Goal: Participate in discussion: Engage in conversation with other users on a specific topic

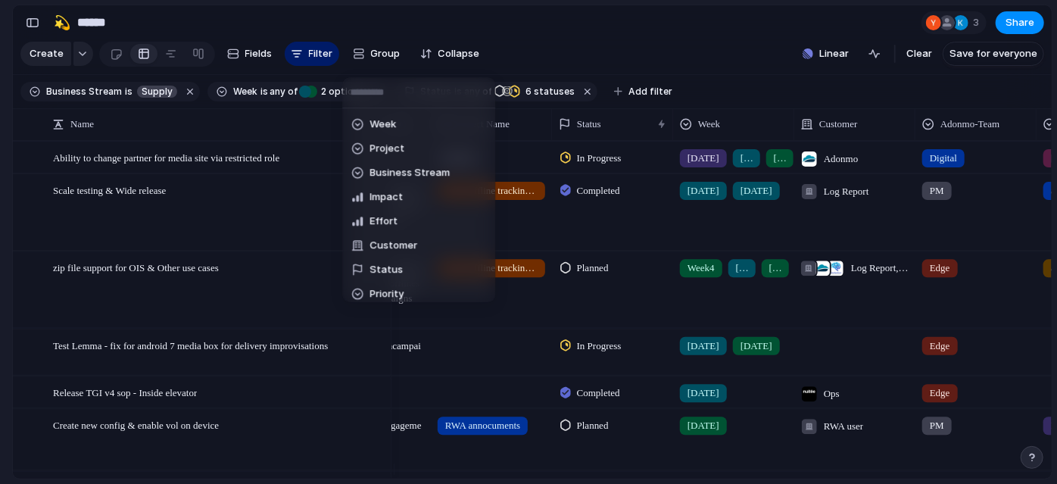
scroll to position [80, 0]
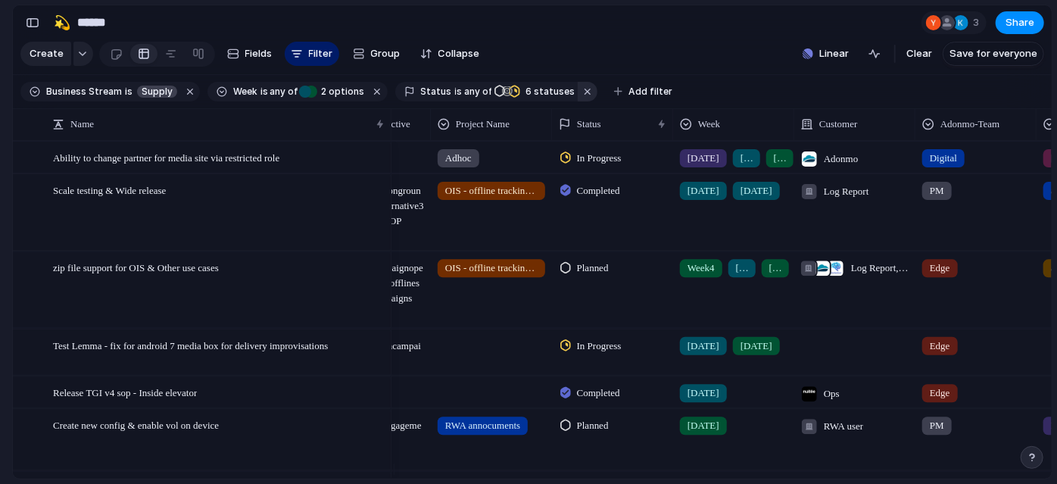
click at [578, 101] on button "button" at bounding box center [588, 92] width 20 height 20
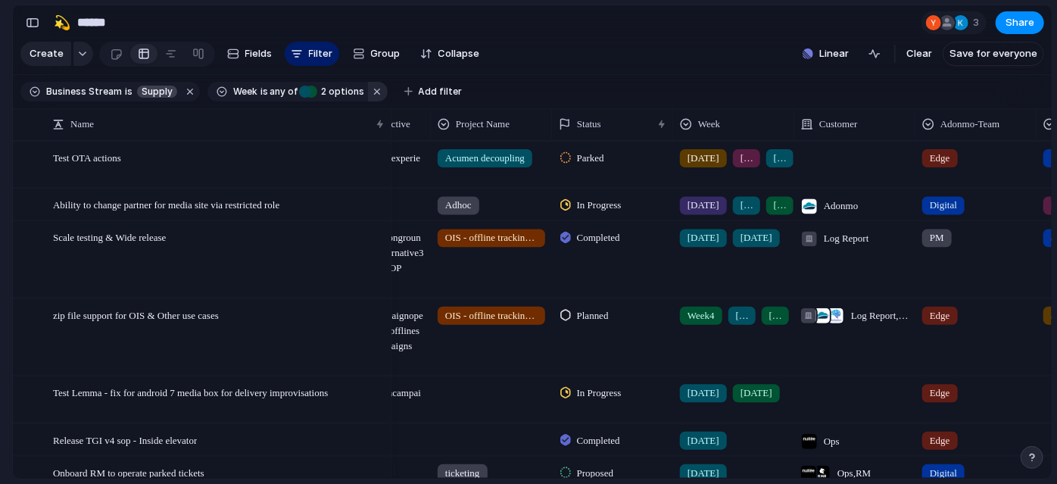
click at [378, 99] on button "button" at bounding box center [378, 92] width 20 height 20
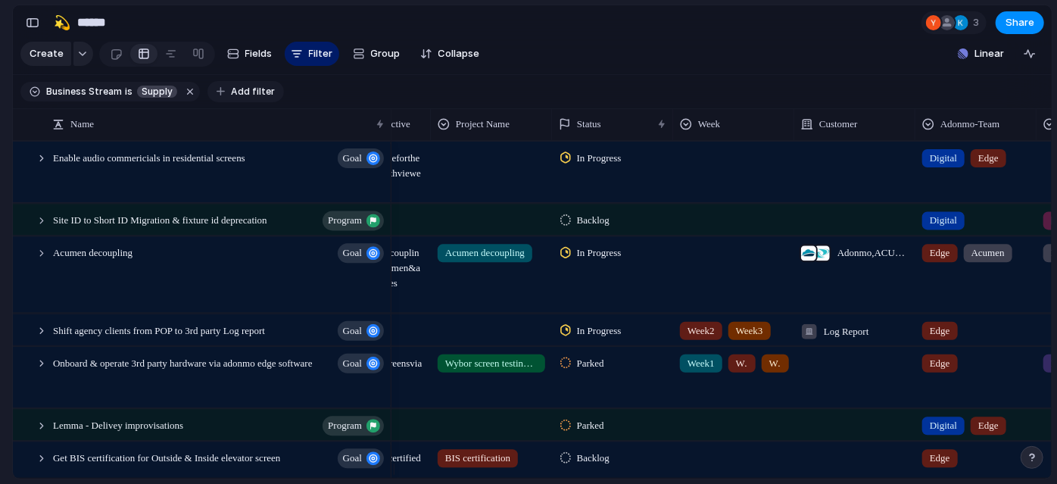
click at [257, 98] on span "Add filter" at bounding box center [253, 92] width 44 height 14
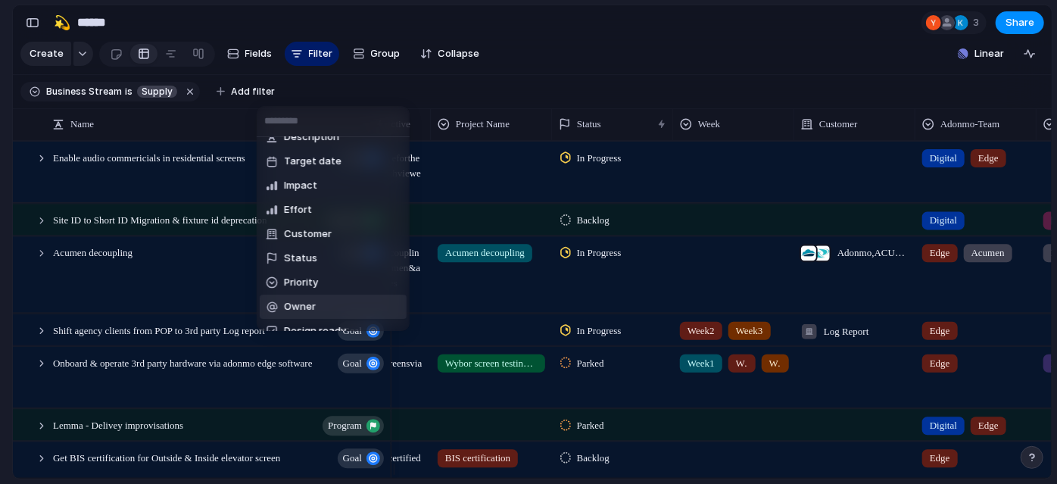
scroll to position [86, 0]
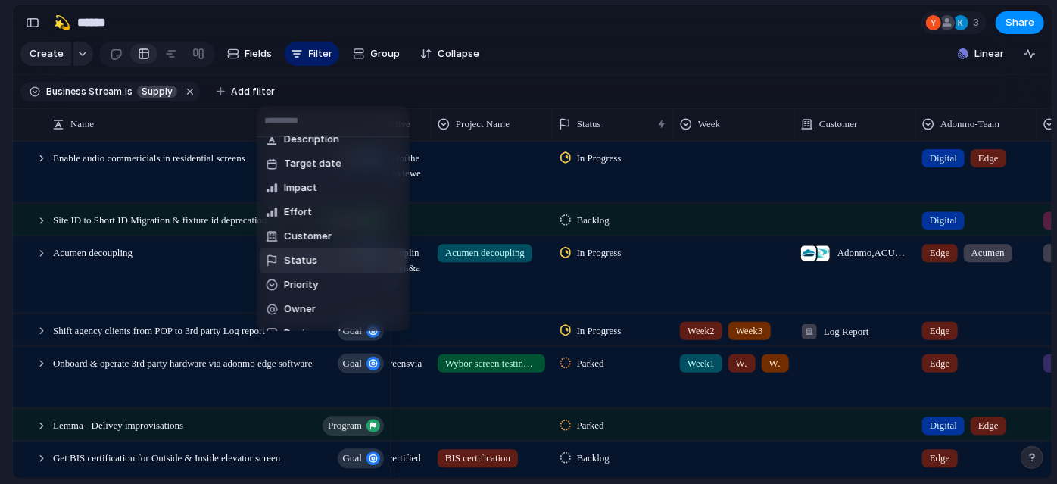
click at [306, 263] on span "Status" at bounding box center [300, 260] width 33 height 15
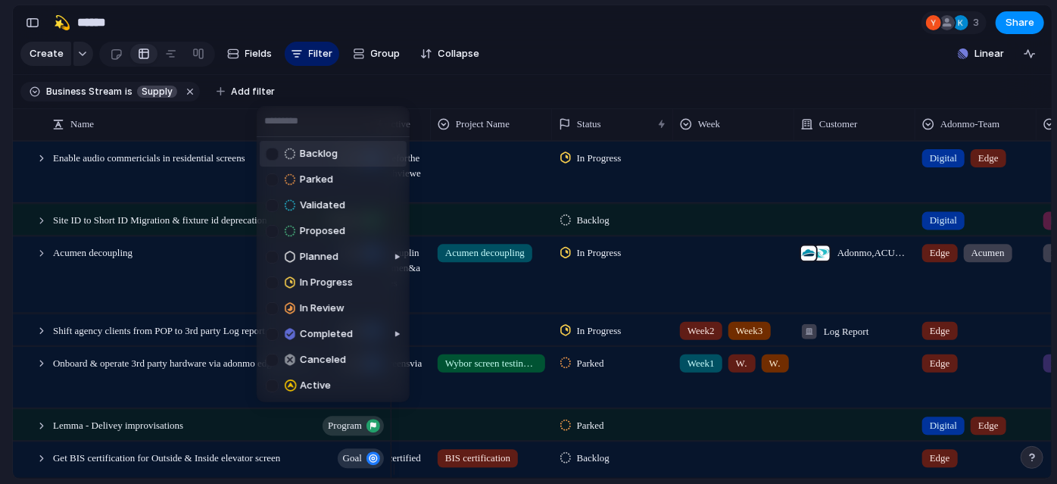
click at [268, 148] on div at bounding box center [272, 154] width 13 height 13
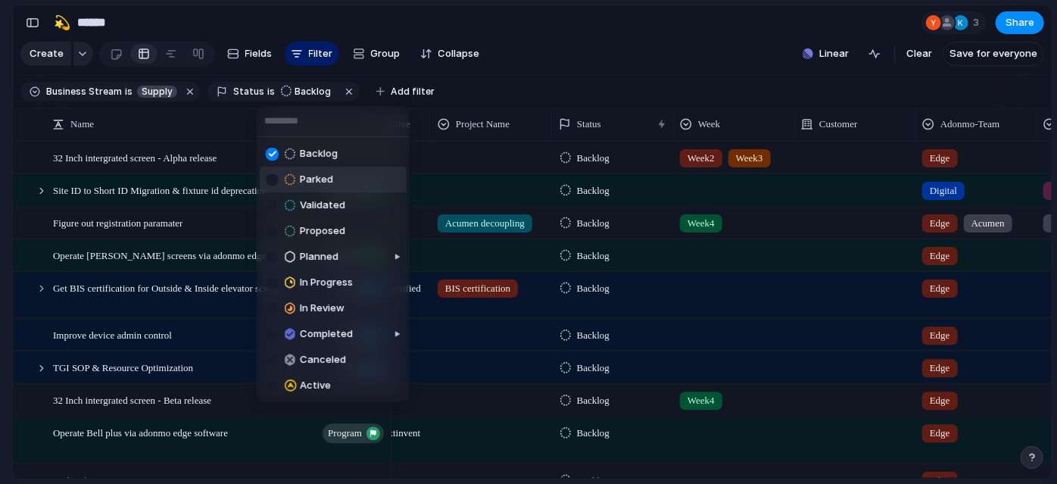
click at [274, 180] on div at bounding box center [272, 179] width 13 height 13
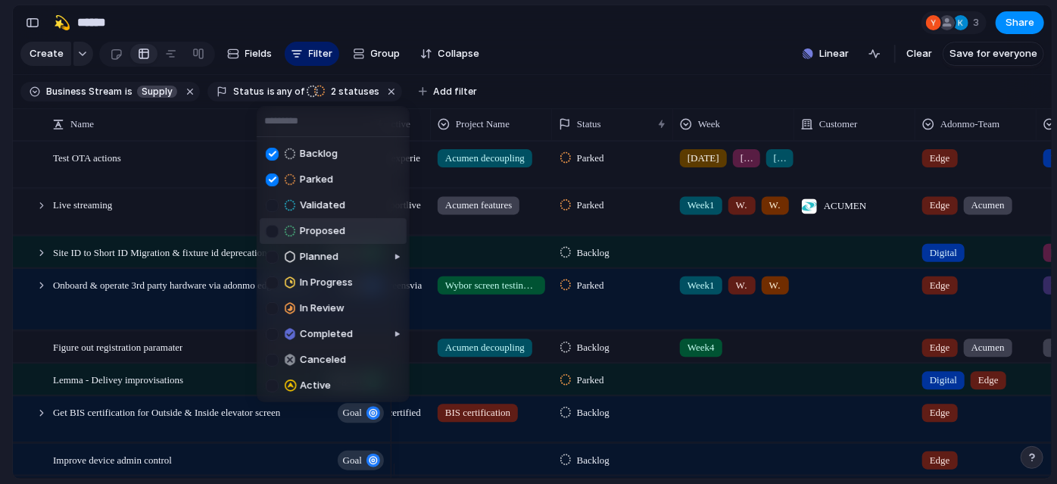
click at [273, 228] on div at bounding box center [272, 231] width 13 height 13
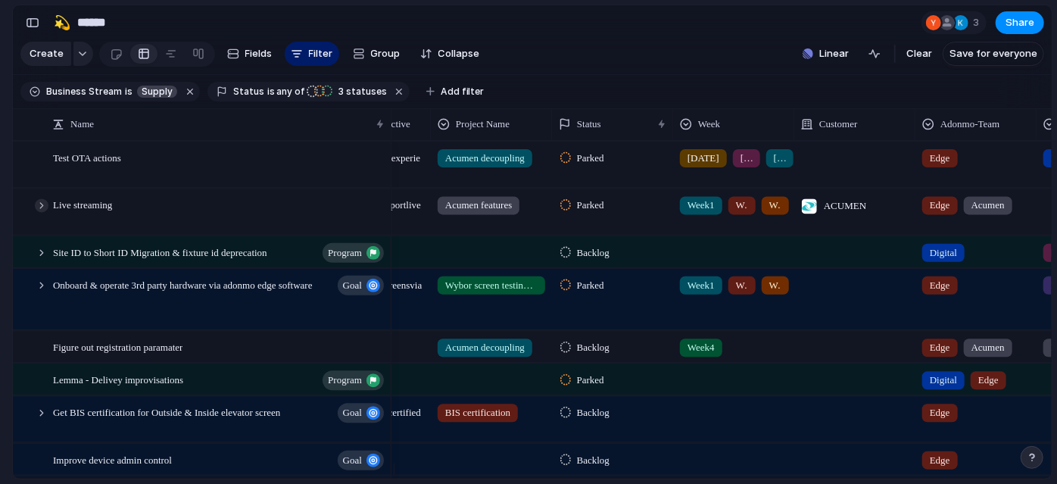
click at [39, 212] on div at bounding box center [42, 205] width 14 height 14
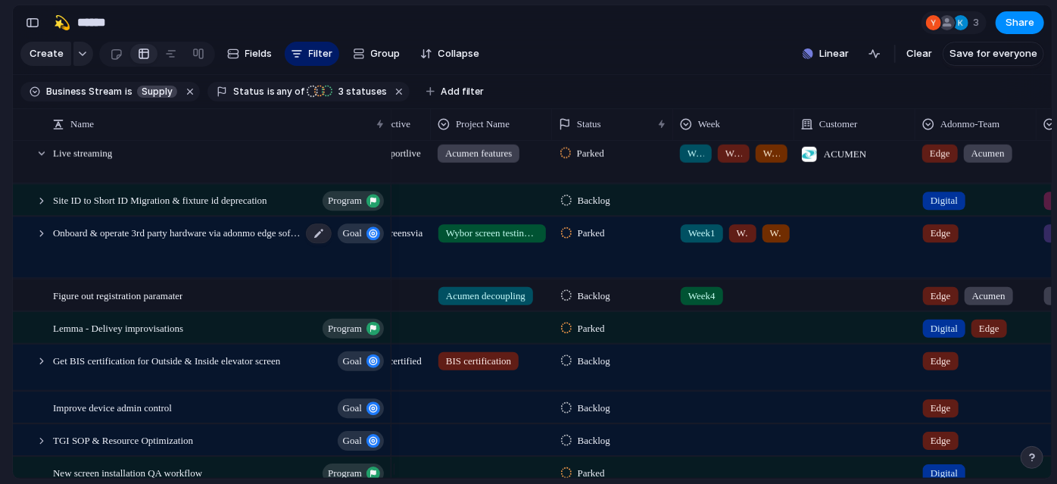
scroll to position [0, 285]
click at [42, 207] on div at bounding box center [42, 201] width 14 height 14
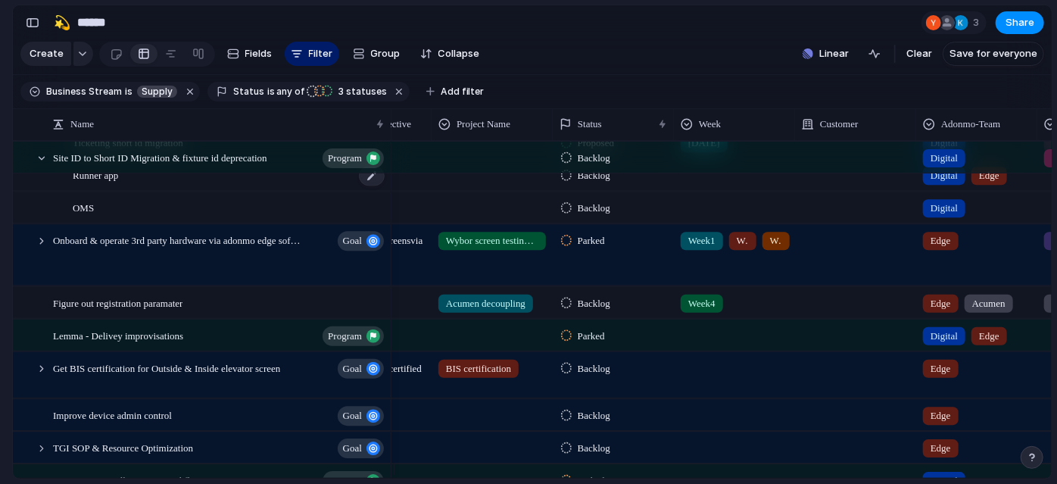
scroll to position [205, 0]
click at [42, 247] on div at bounding box center [42, 240] width 14 height 14
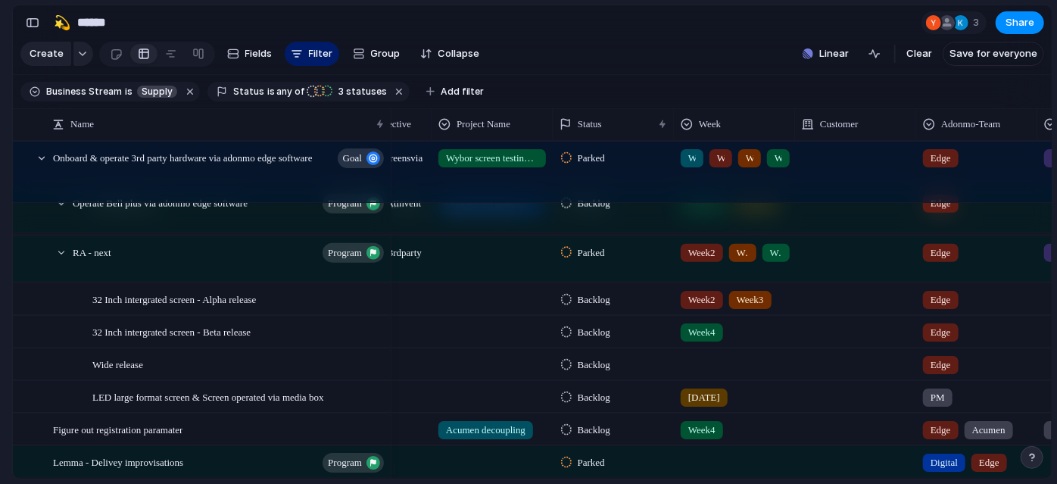
scroll to position [385, 0]
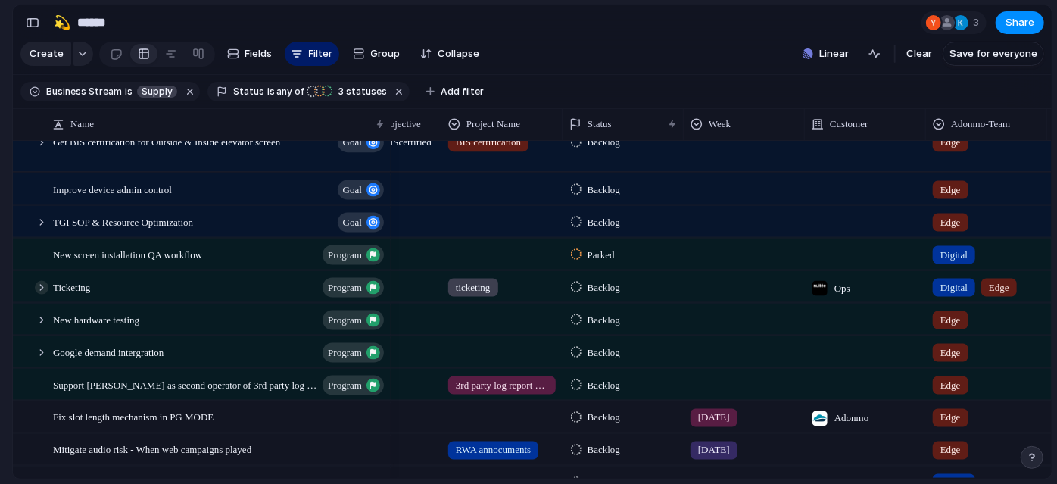
click at [42, 294] on div at bounding box center [42, 287] width 14 height 14
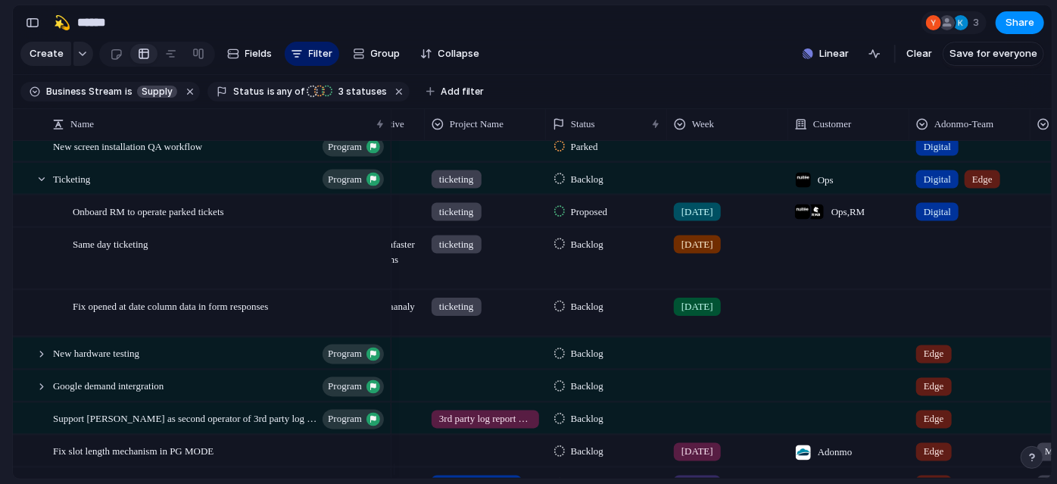
scroll to position [0, 294]
click at [582, 314] on span "Backlog" at bounding box center [585, 306] width 33 height 15
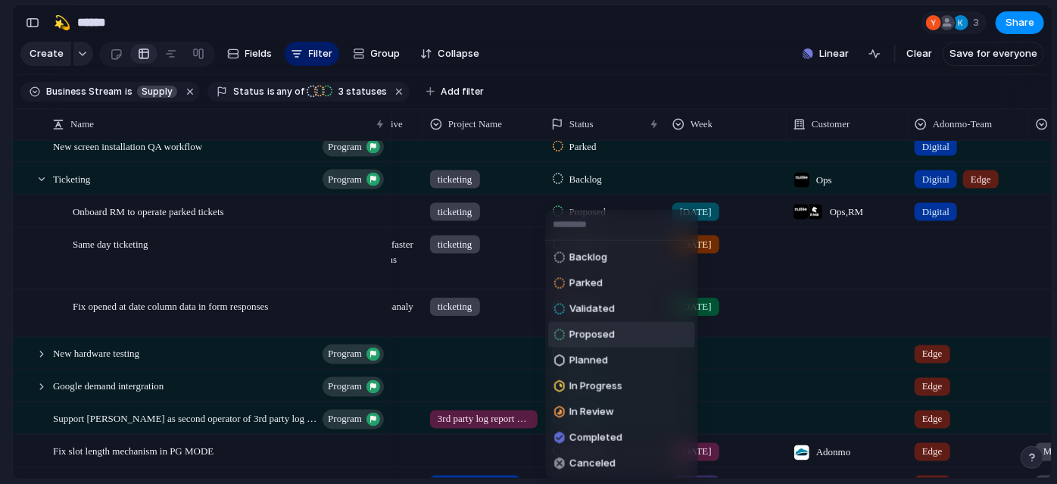
click at [650, 326] on li "Proposed" at bounding box center [621, 335] width 147 height 26
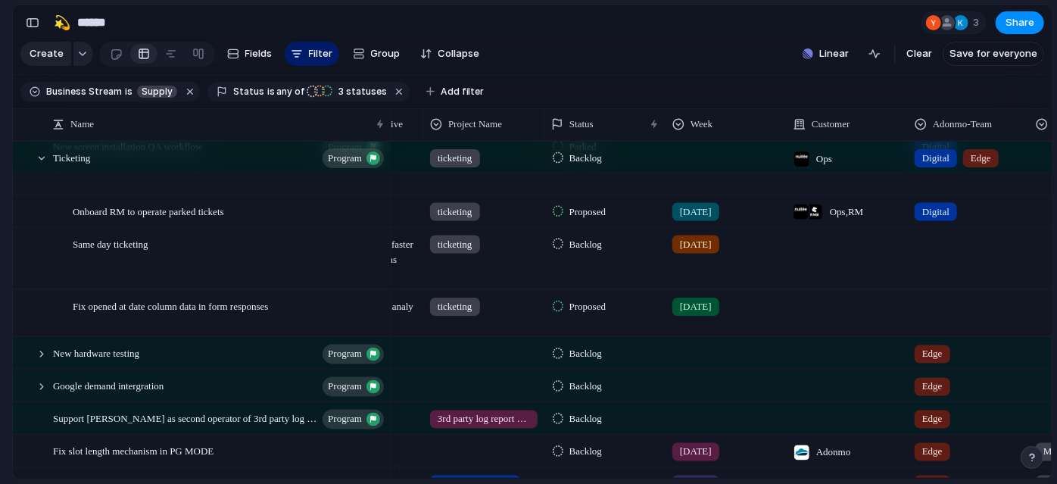
scroll to position [937, 0]
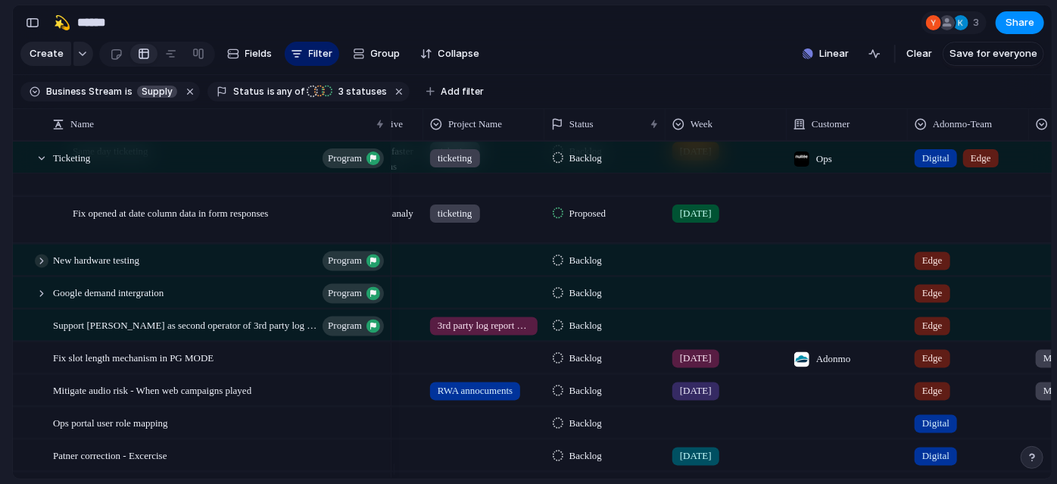
click at [36, 267] on div at bounding box center [42, 261] width 14 height 14
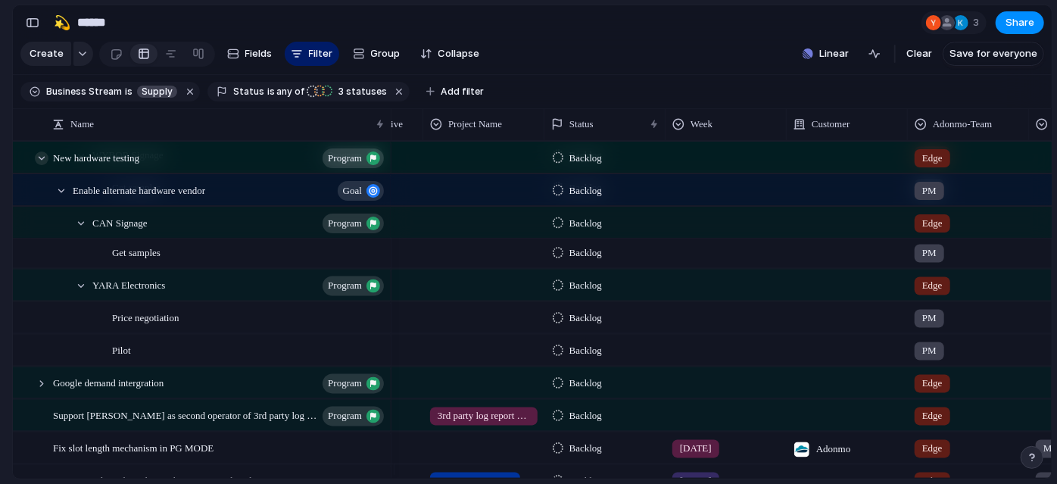
click at [40, 165] on div at bounding box center [42, 158] width 14 height 14
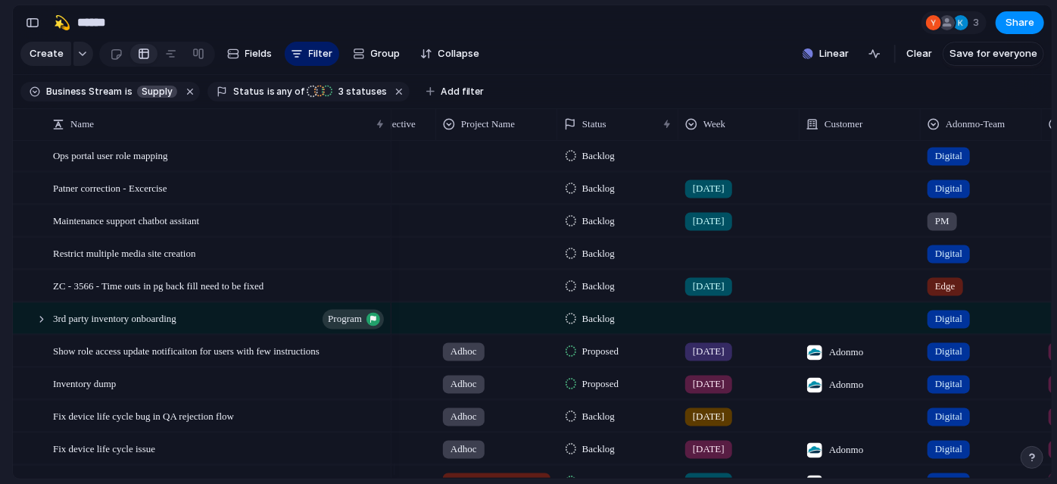
click at [603, 196] on span "Backlog" at bounding box center [598, 188] width 33 height 15
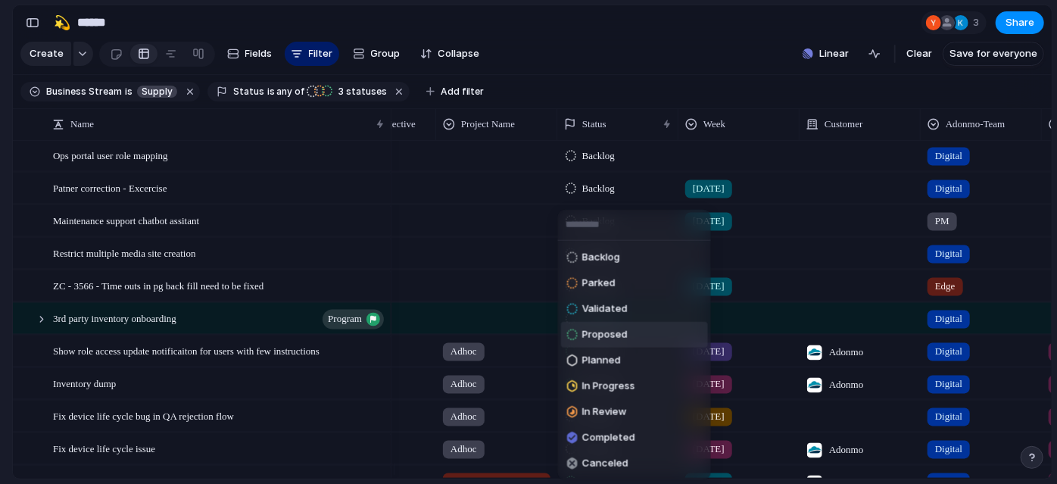
click at [644, 332] on li "Proposed" at bounding box center [634, 335] width 147 height 26
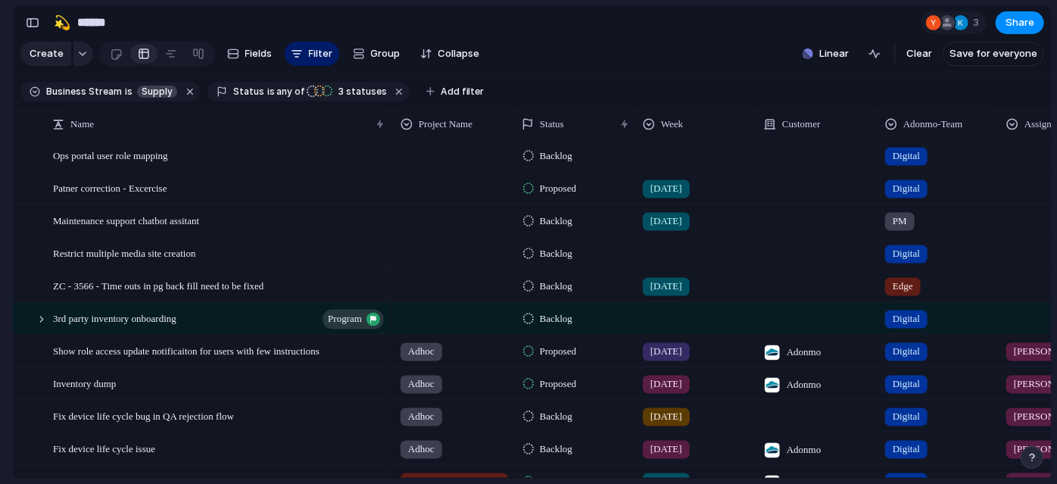
click at [581, 198] on div "Proposed" at bounding box center [552, 188] width 58 height 18
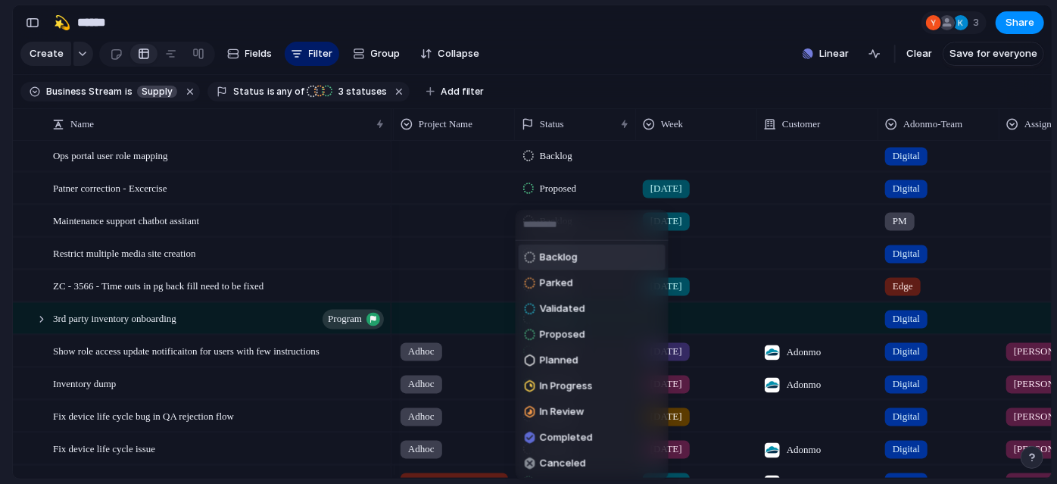
click at [606, 245] on li "Backlog" at bounding box center [592, 258] width 147 height 26
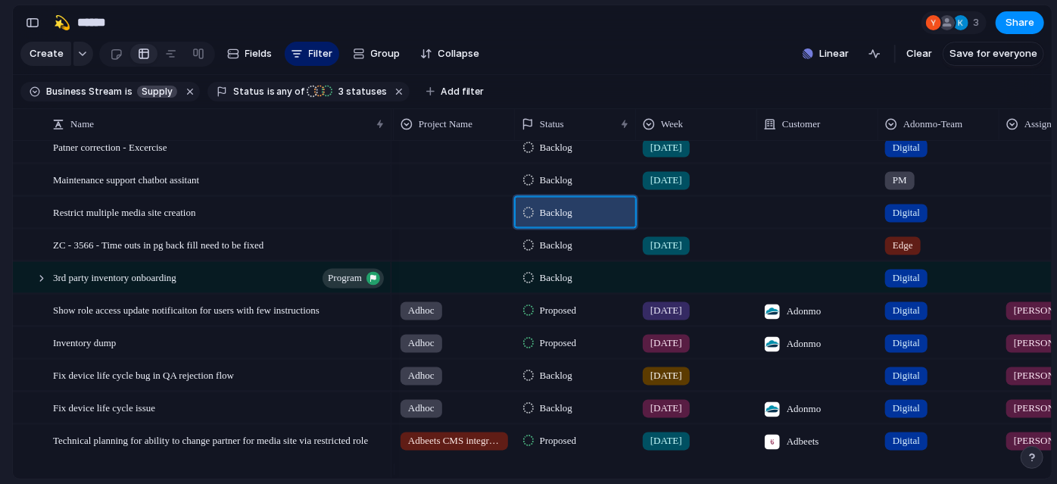
click at [567, 220] on span "Backlog" at bounding box center [556, 212] width 33 height 15
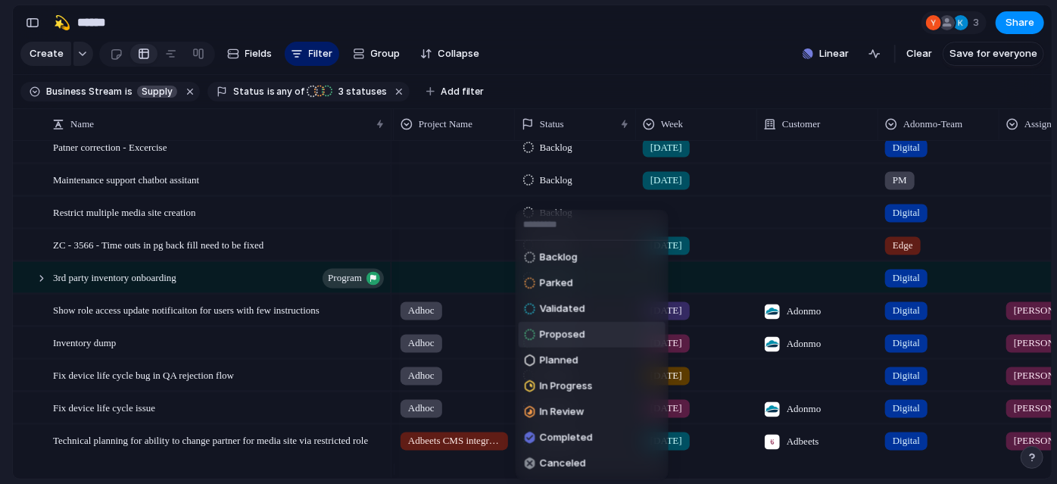
click at [587, 332] on li "Proposed" at bounding box center [592, 335] width 147 height 26
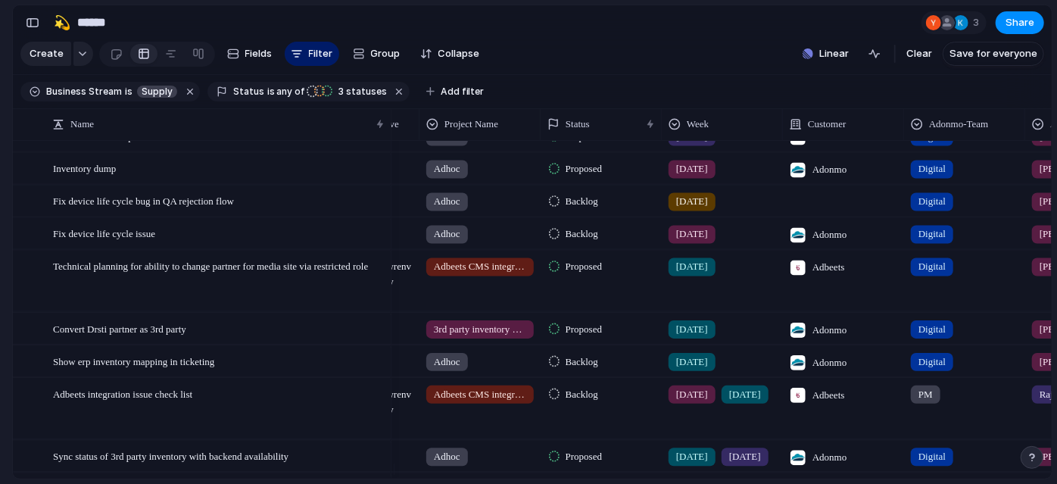
click at [594, 274] on span "Proposed" at bounding box center [584, 266] width 36 height 15
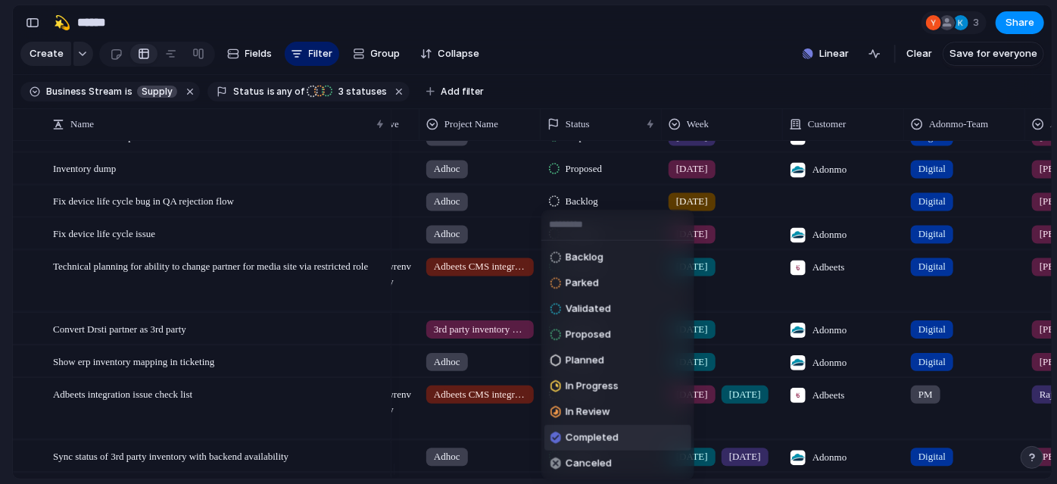
click at [604, 437] on span "Completed" at bounding box center [592, 437] width 53 height 15
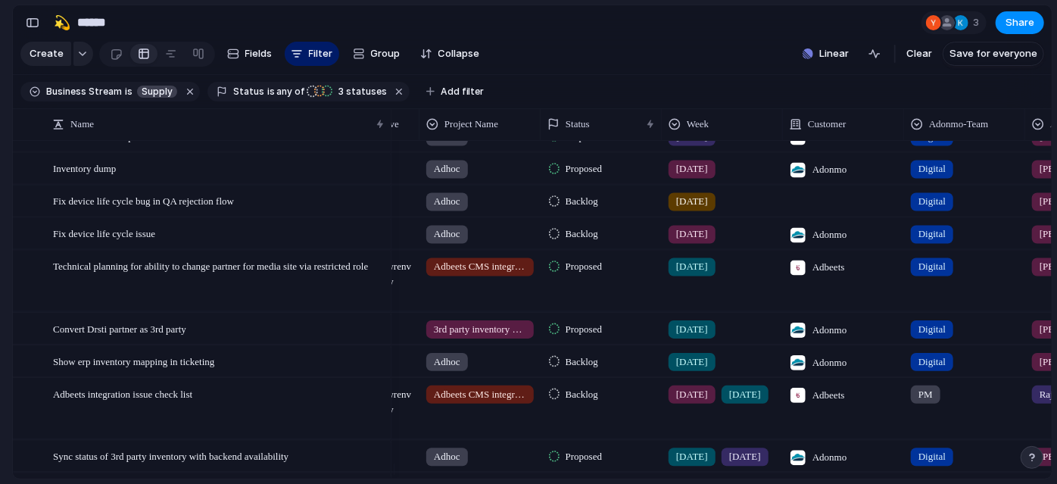
click at [595, 274] on span "Proposed" at bounding box center [584, 266] width 36 height 15
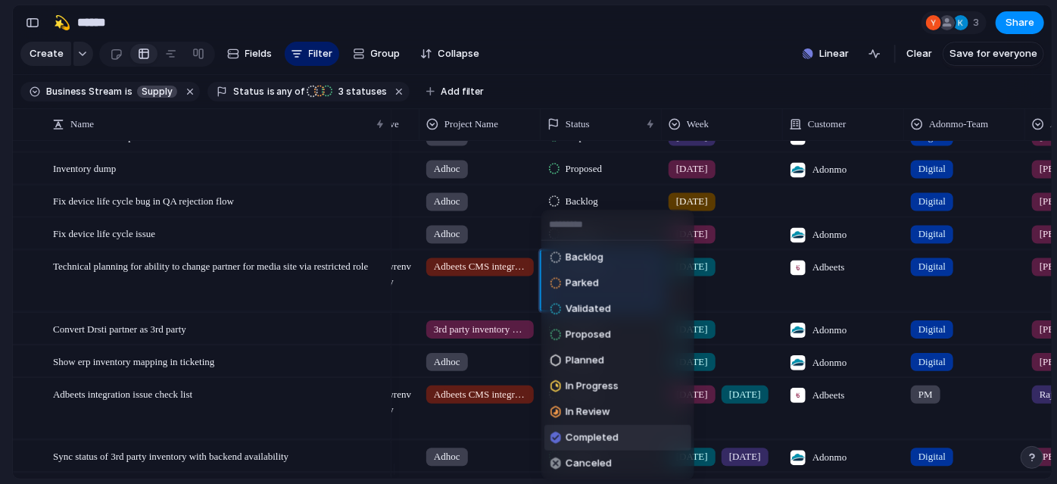
click at [589, 439] on span "Completed" at bounding box center [592, 437] width 53 height 15
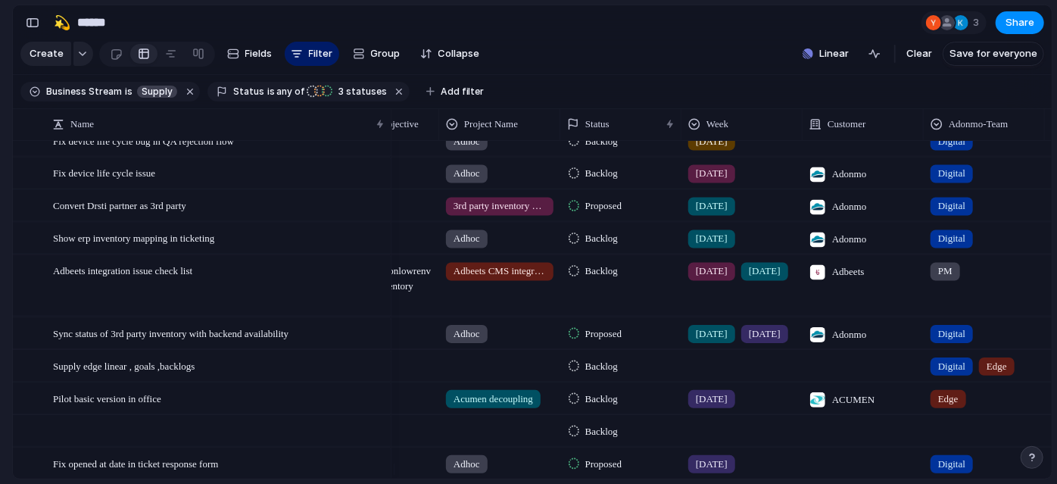
scroll to position [0, 276]
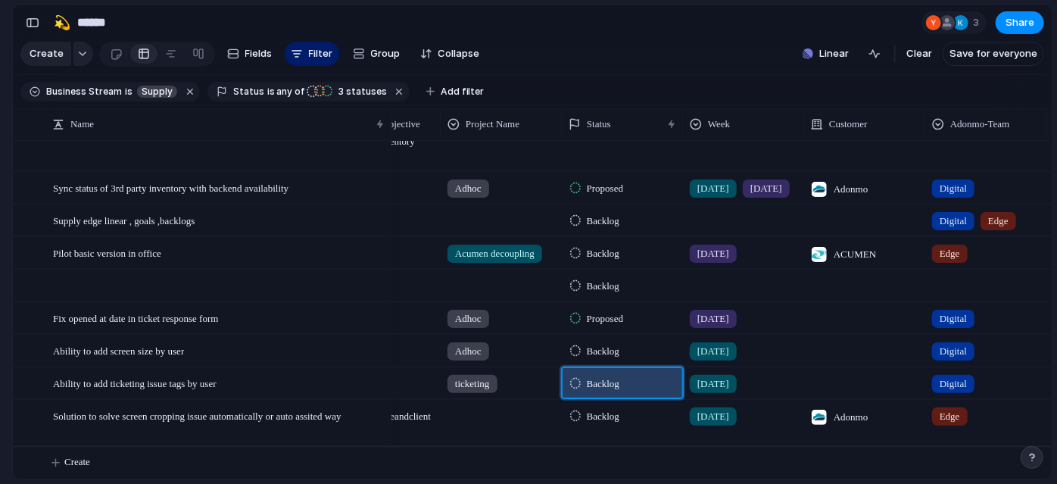
click at [610, 381] on span "Backlog" at bounding box center [603, 383] width 33 height 15
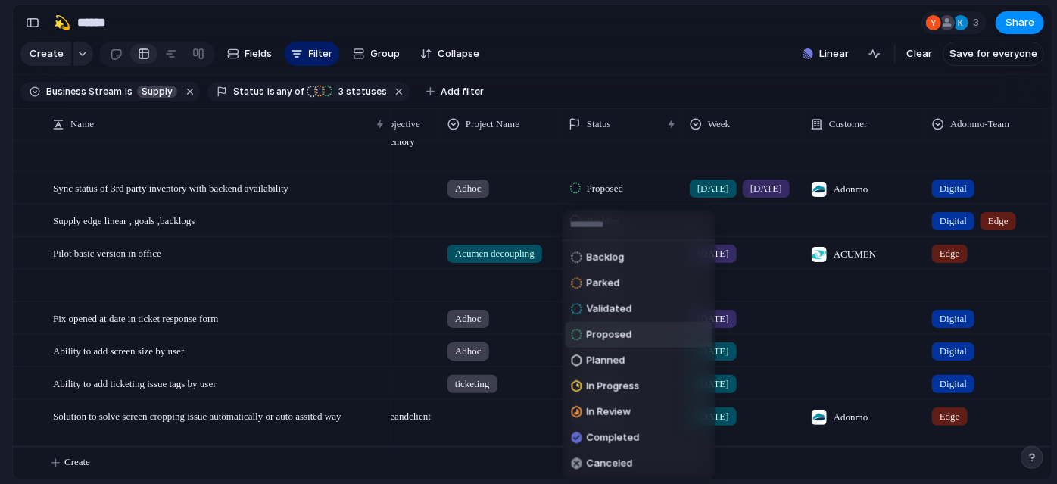
click at [634, 326] on li "Proposed" at bounding box center [639, 335] width 147 height 26
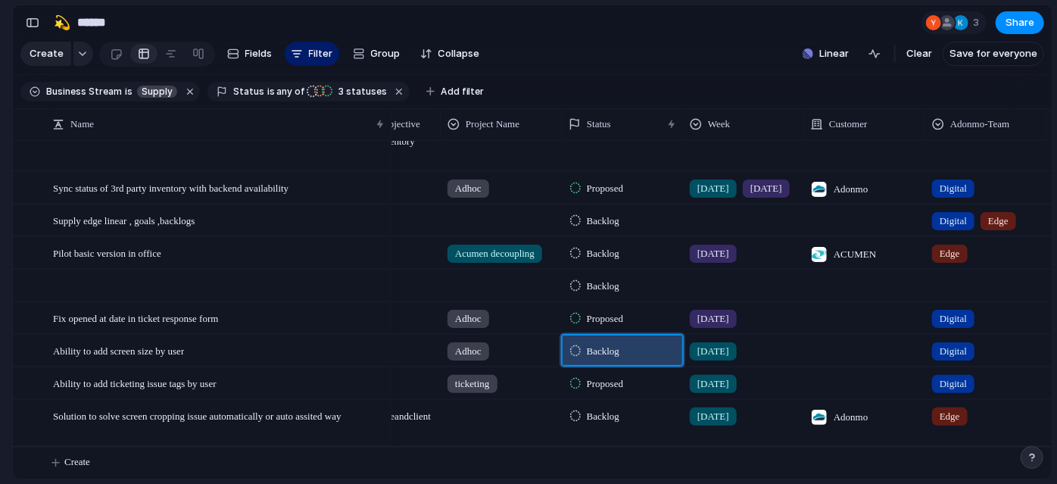
click at [608, 352] on span "Backlog" at bounding box center [603, 351] width 33 height 15
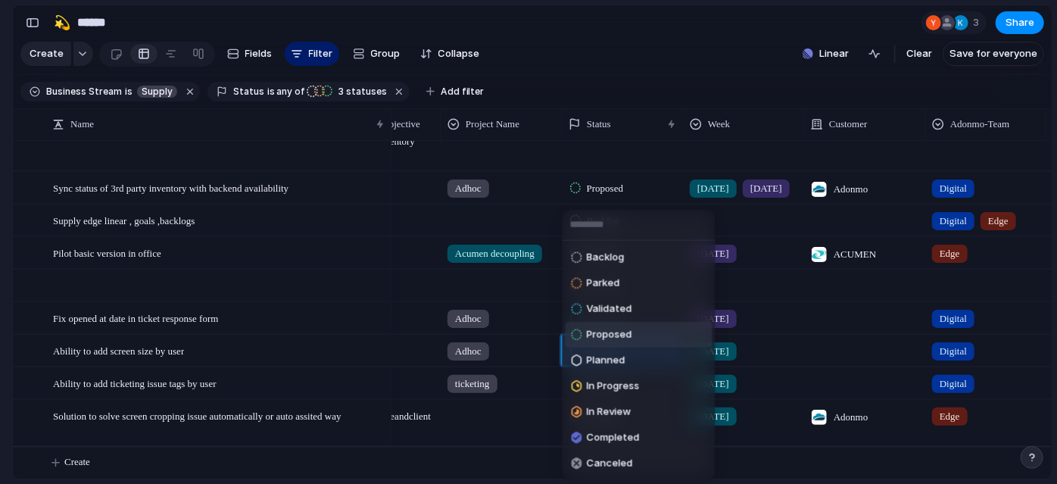
click at [618, 332] on span "Proposed" at bounding box center [609, 334] width 45 height 15
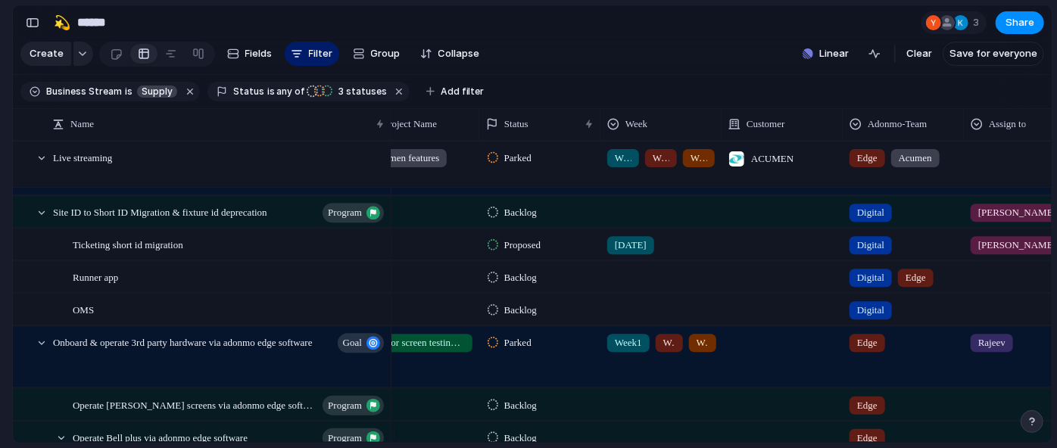
scroll to position [143, 0]
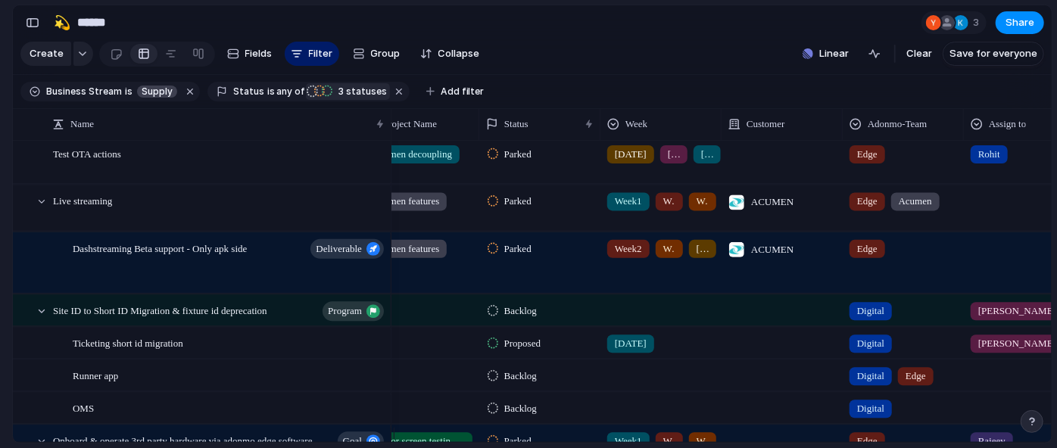
click at [334, 97] on span "3" at bounding box center [340, 91] width 12 height 11
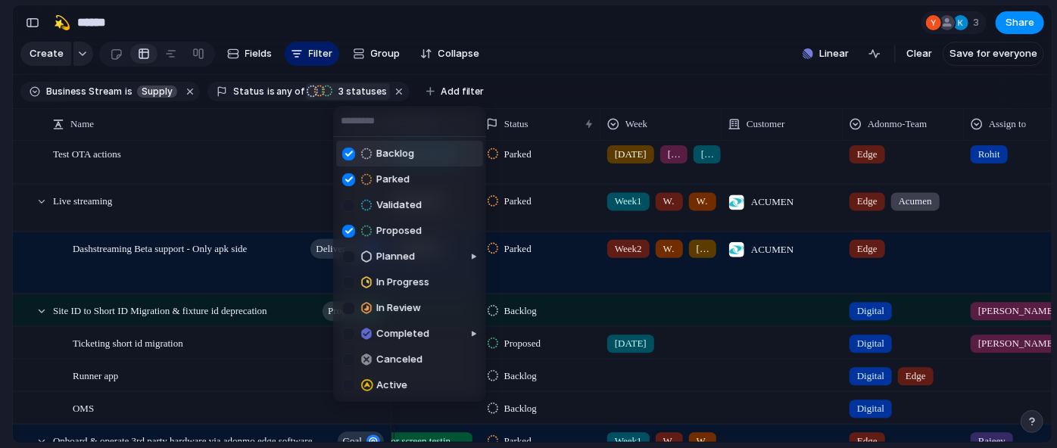
click at [348, 160] on div at bounding box center [348, 154] width 13 height 13
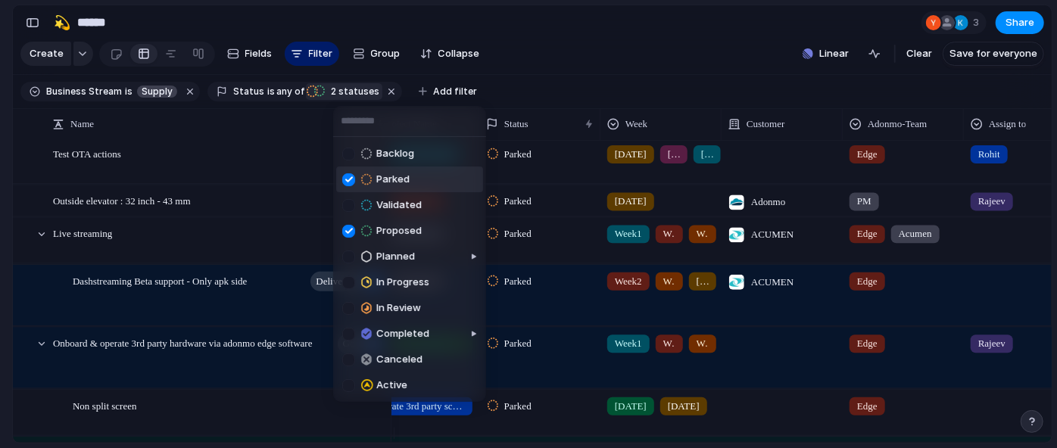
click at [348, 181] on div at bounding box center [348, 179] width 13 height 13
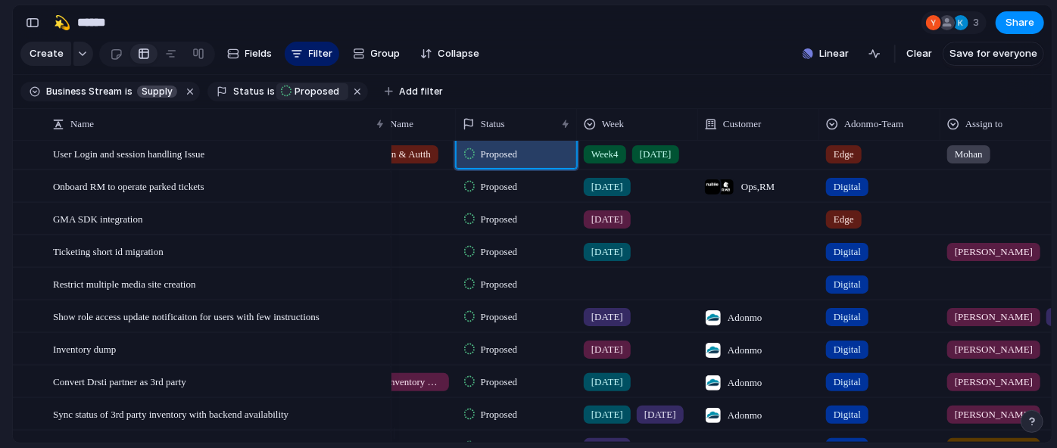
click at [498, 162] on span "Proposed" at bounding box center [499, 154] width 36 height 15
click at [0, 225] on div "Backlog Parked Validated Proposed Planned In Progress In Review Completed Cance…" at bounding box center [528, 224] width 1057 height 448
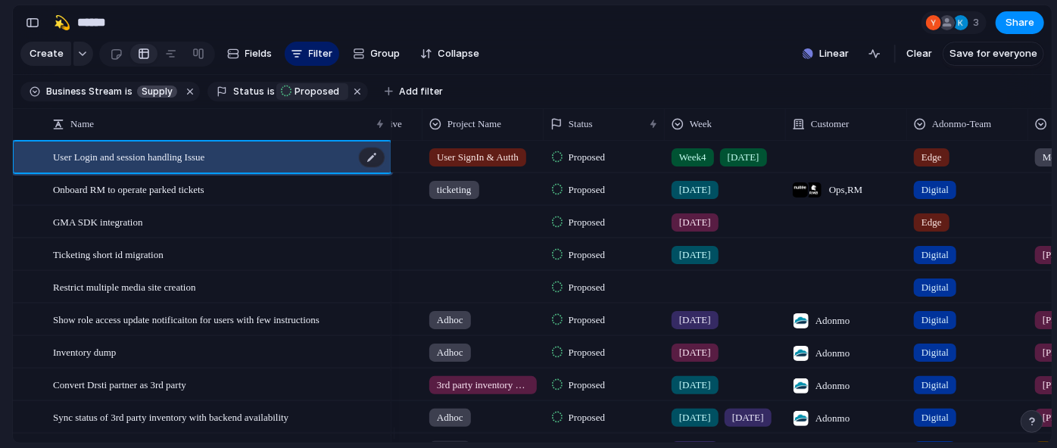
click at [170, 165] on span "User Login and session handling Issue" at bounding box center [128, 156] width 151 height 17
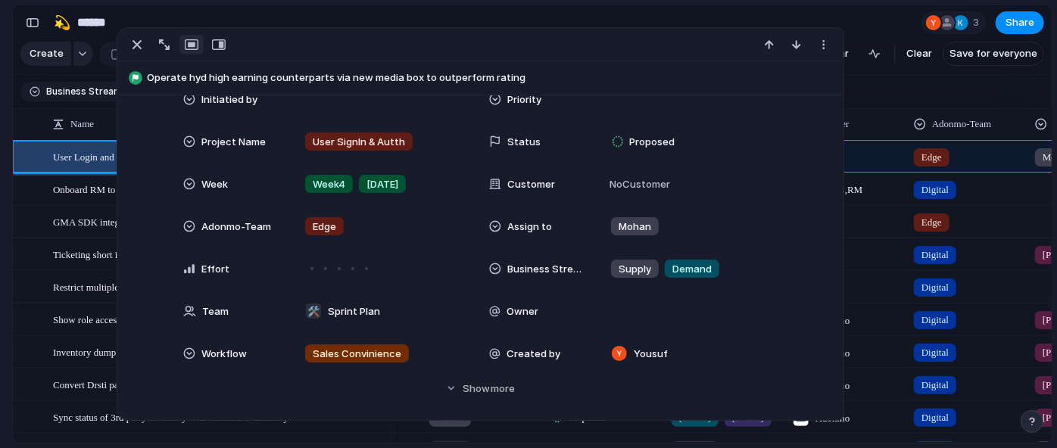
click at [0, 246] on section "🛠️ Sprint Plan Projects 🍎 June- Digital Plan 🧊 July Test 🤖 Week2 🍎 July- Supply…" at bounding box center [83, 236] width 167 height 235
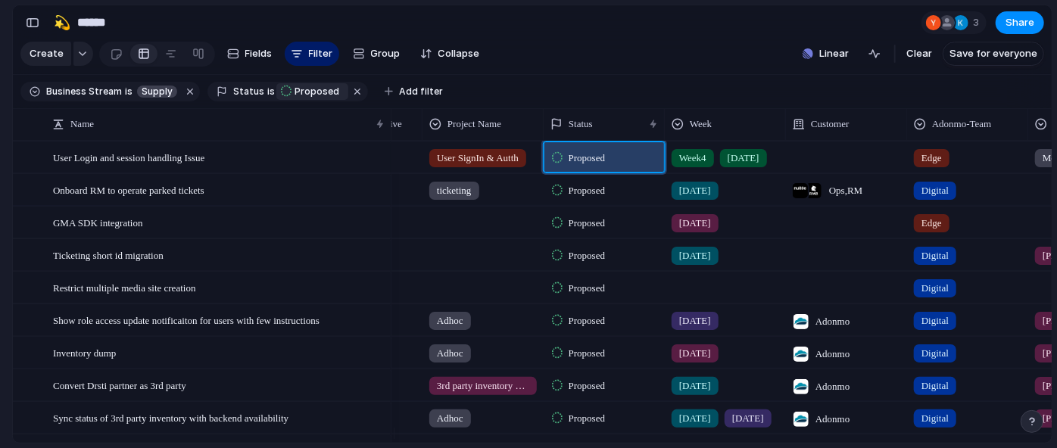
click at [582, 166] on span "Proposed" at bounding box center [587, 158] width 36 height 15
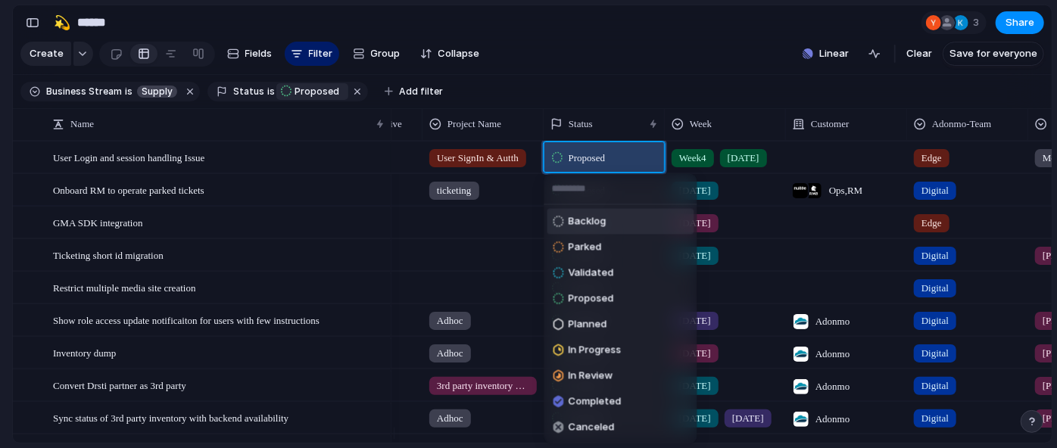
click at [622, 217] on li "Backlog" at bounding box center [620, 221] width 147 height 26
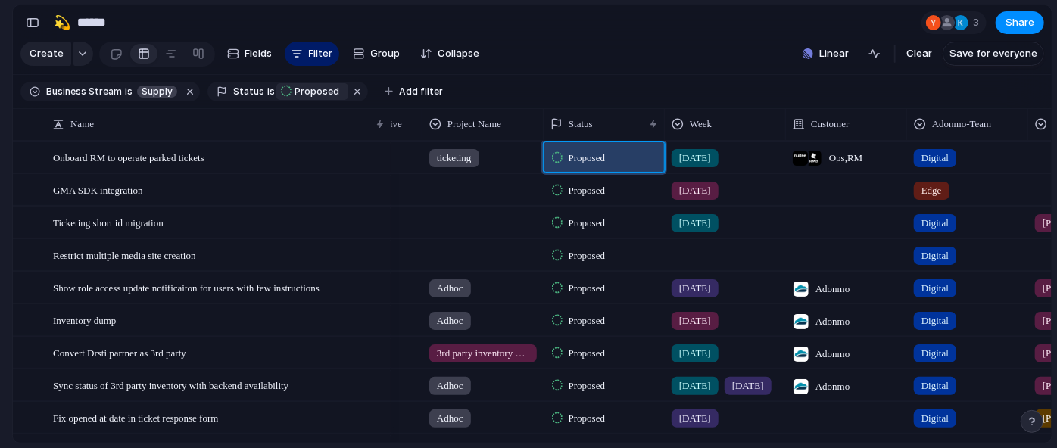
click at [592, 166] on span "Proposed" at bounding box center [587, 158] width 36 height 15
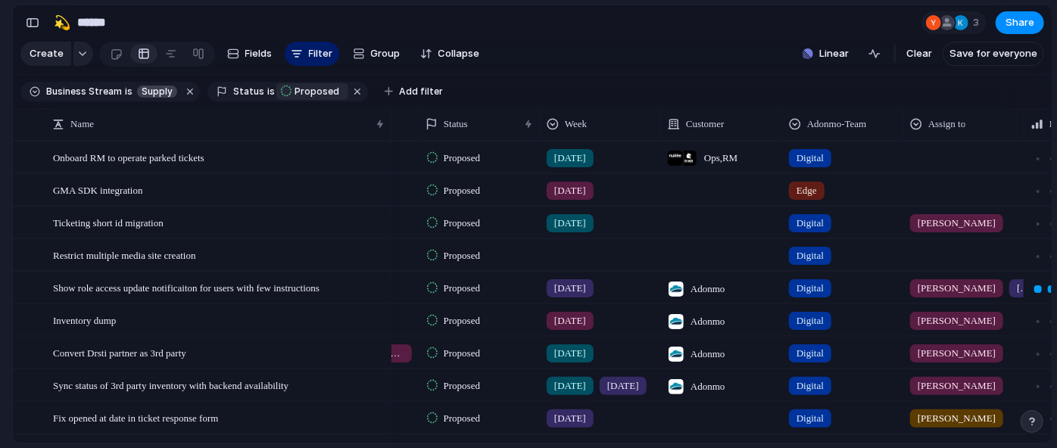
scroll to position [0, 482]
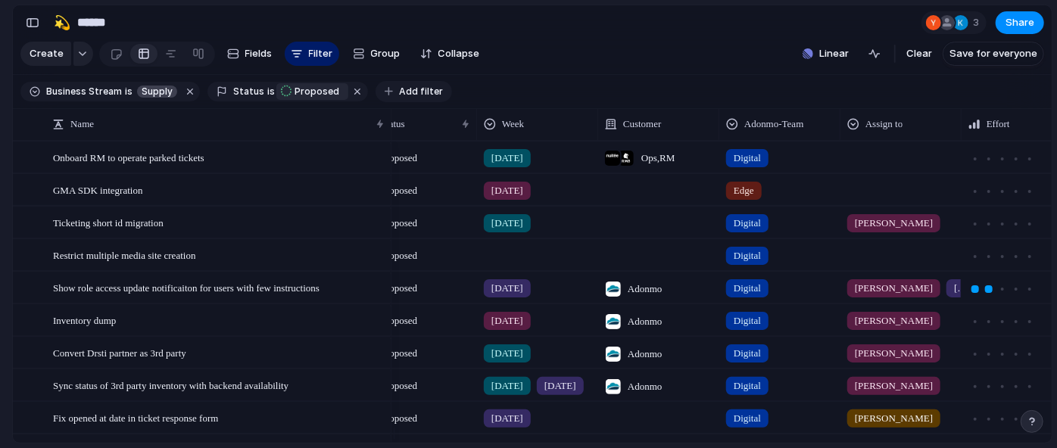
click at [404, 98] on span "Add filter" at bounding box center [421, 92] width 44 height 14
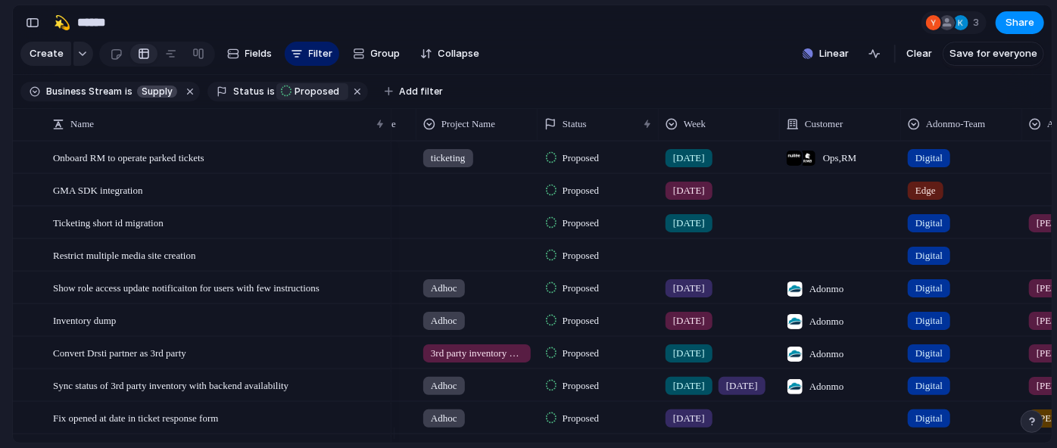
click at [587, 231] on span "Proposed" at bounding box center [581, 223] width 36 height 15
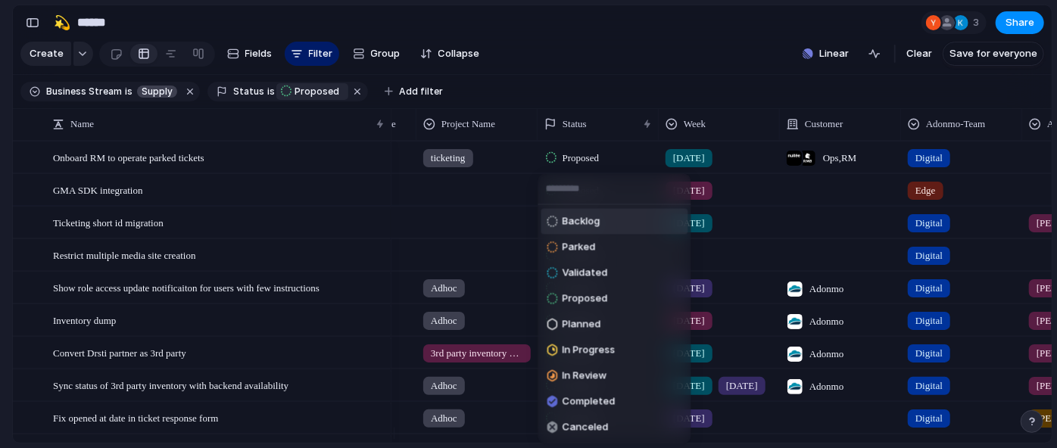
click at [604, 221] on li "Backlog" at bounding box center [614, 221] width 147 height 26
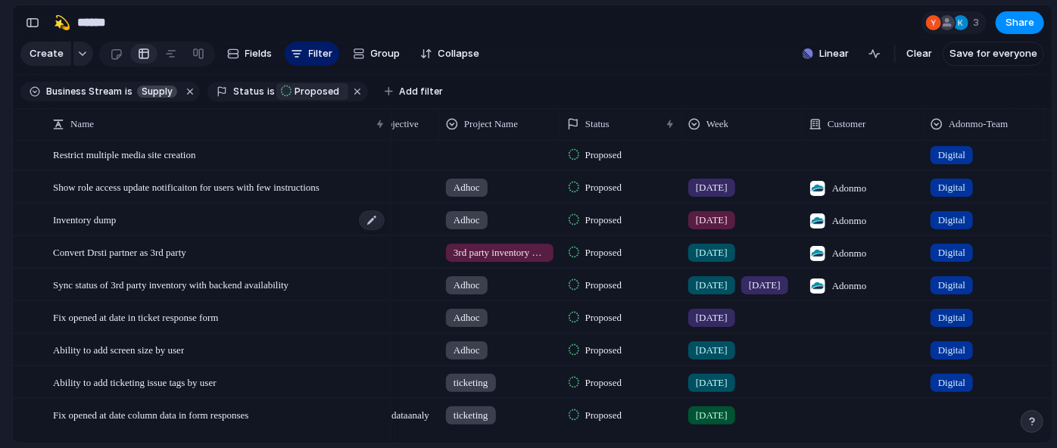
scroll to position [99, 0]
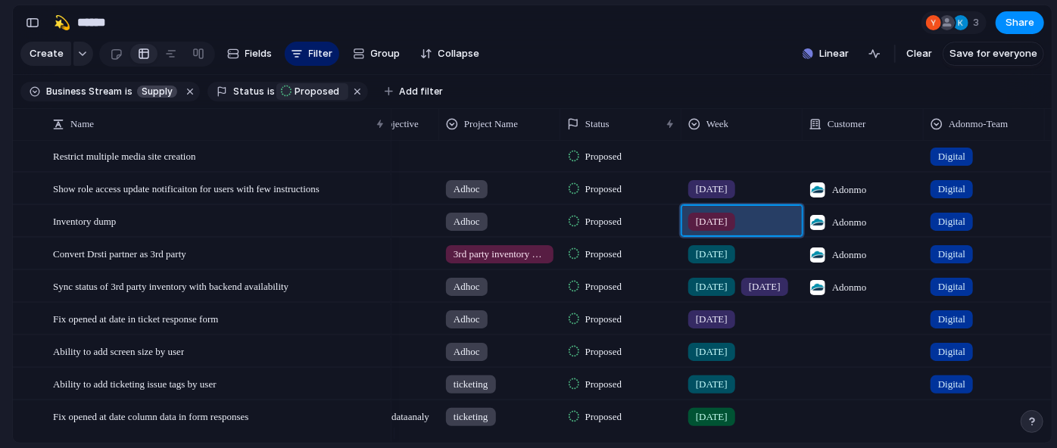
click at [763, 229] on div "[DATE]" at bounding box center [742, 218] width 120 height 25
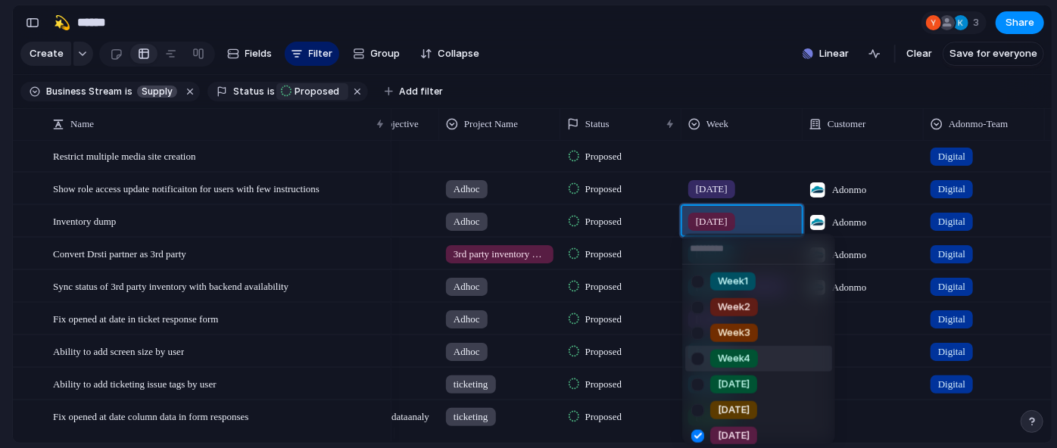
scroll to position [137, 0]
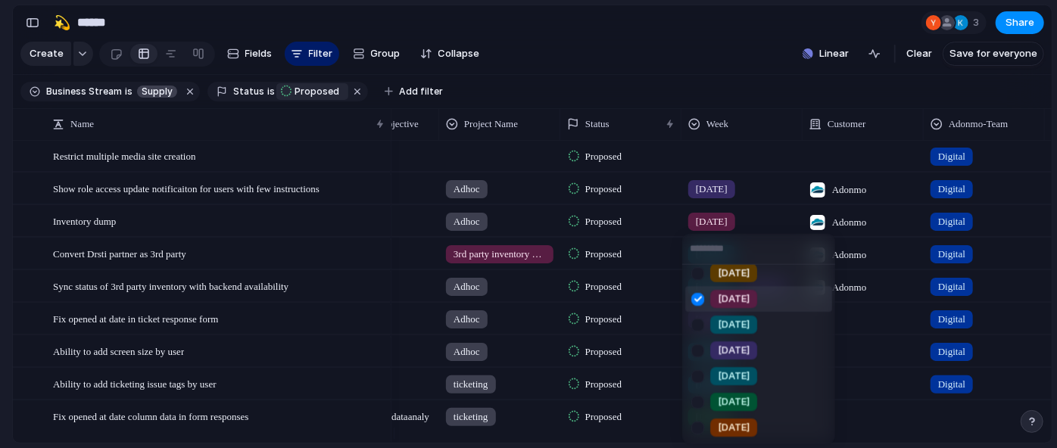
click at [694, 298] on div at bounding box center [697, 298] width 27 height 27
click at [697, 379] on div at bounding box center [697, 376] width 27 height 27
click at [698, 407] on div at bounding box center [697, 401] width 27 height 27
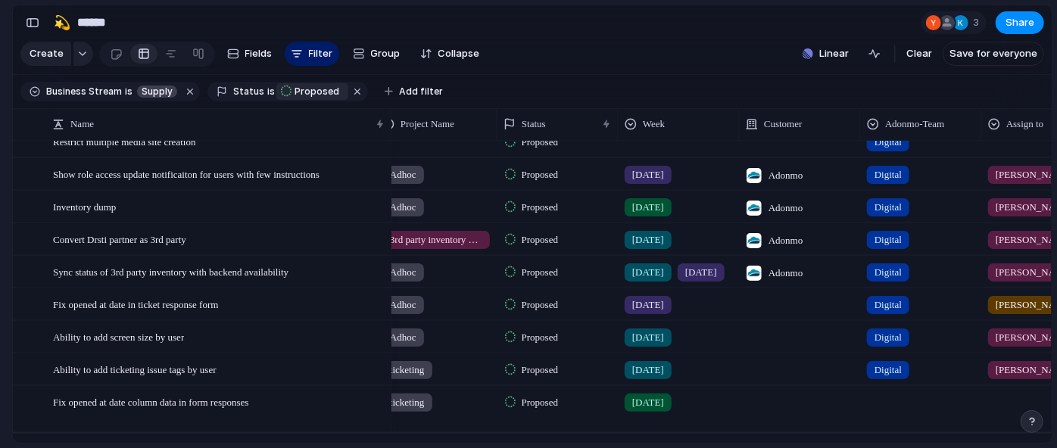
scroll to position [120, 0]
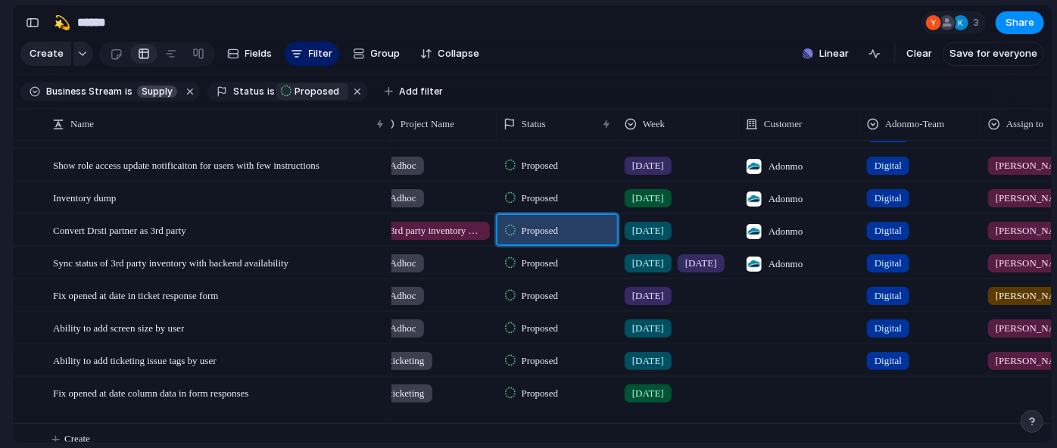
click at [542, 240] on div "Proposed" at bounding box center [534, 231] width 58 height 18
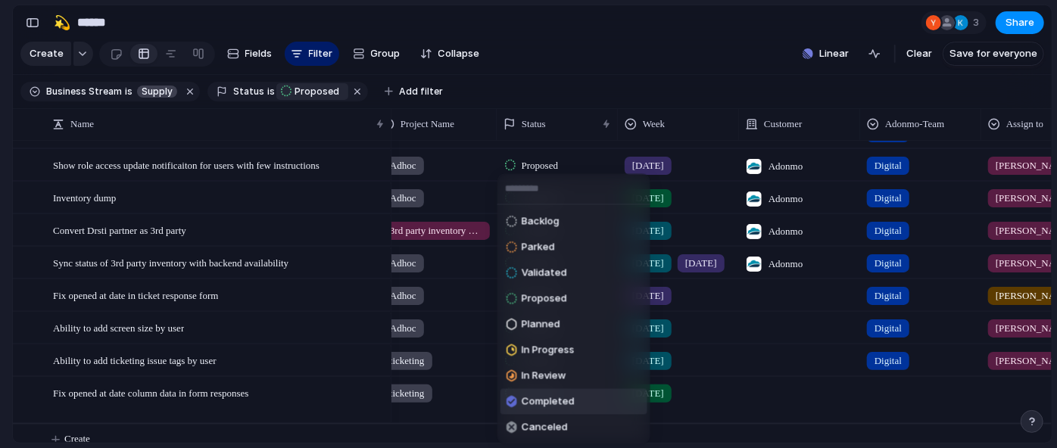
click at [568, 398] on span "Completed" at bounding box center [548, 401] width 53 height 15
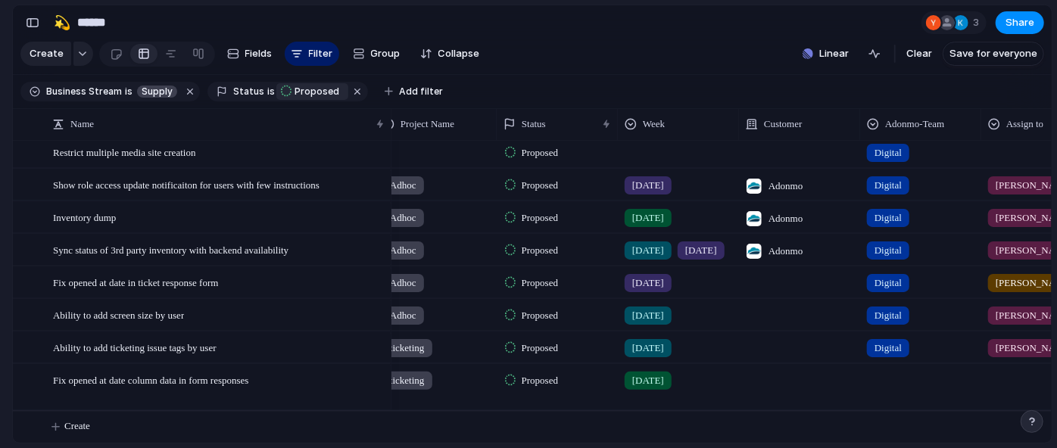
click at [672, 336] on div "[DATE]" at bounding box center [679, 344] width 120 height 25
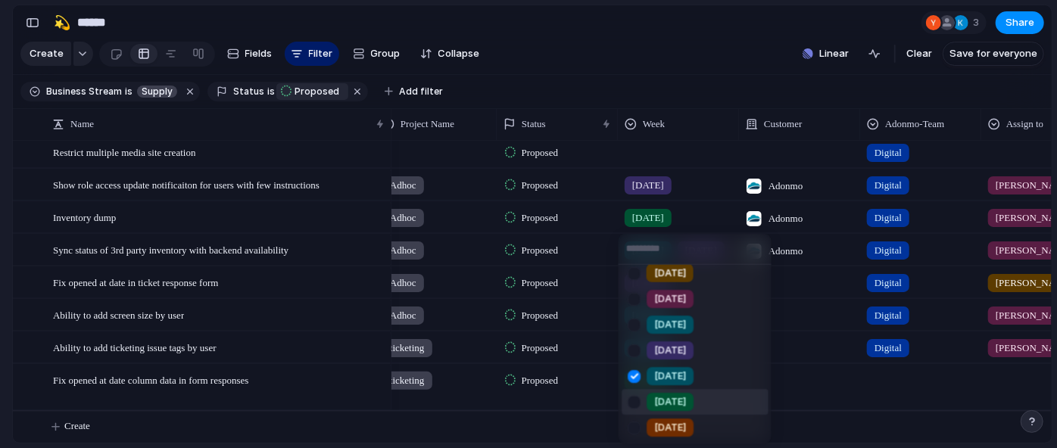
click at [642, 407] on div at bounding box center [634, 401] width 27 height 27
click at [631, 385] on div at bounding box center [634, 376] width 27 height 27
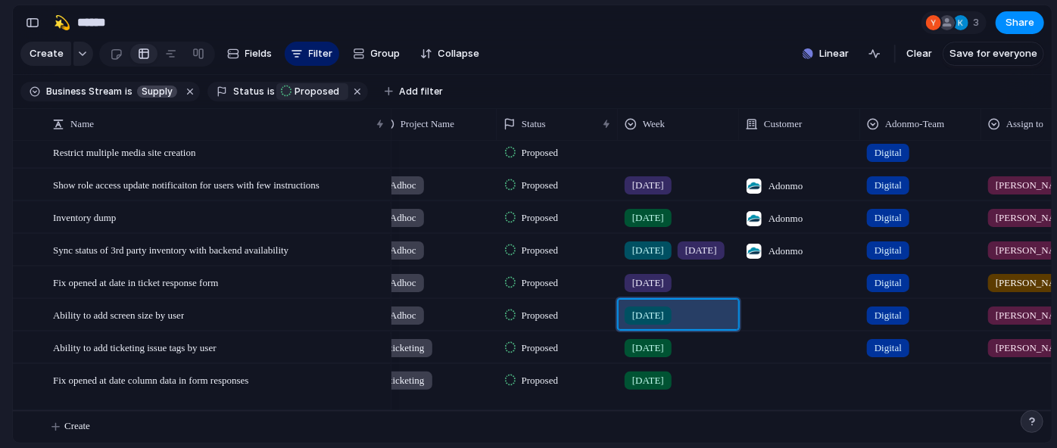
click at [691, 309] on div "[DATE]" at bounding box center [679, 312] width 120 height 25
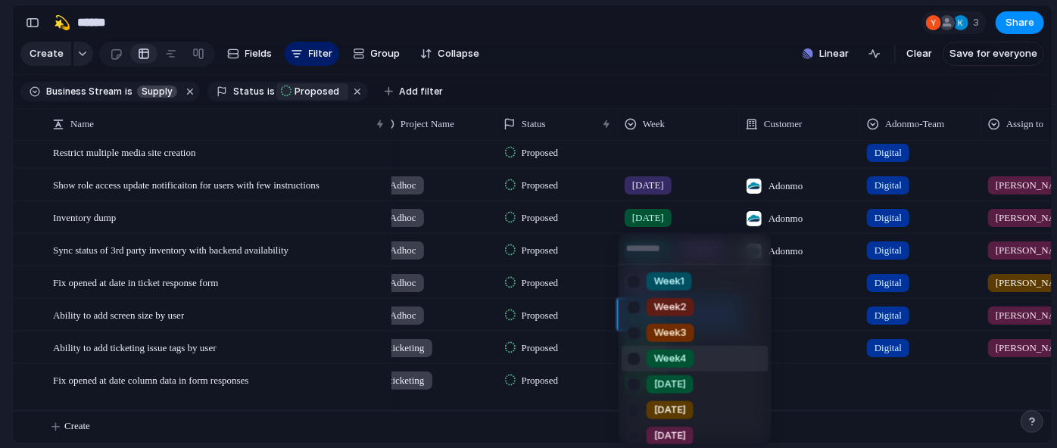
scroll to position [137, 0]
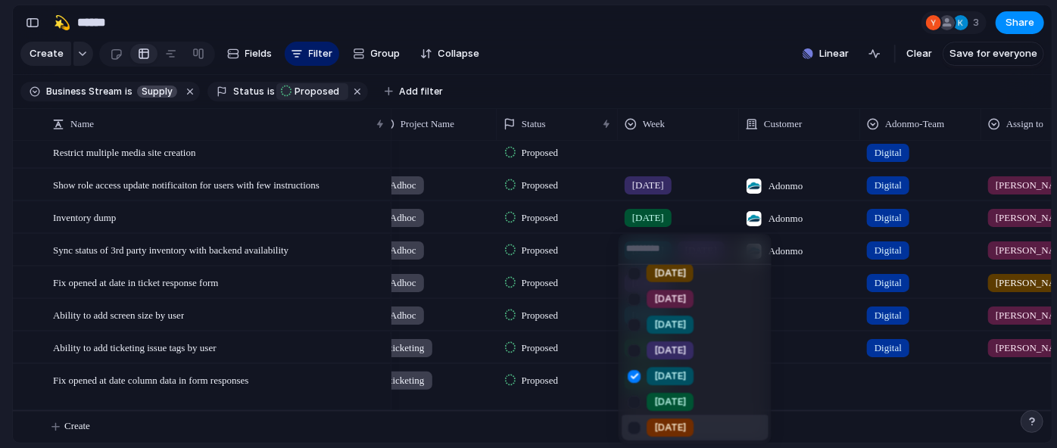
click at [632, 422] on div at bounding box center [634, 427] width 27 height 27
click at [637, 379] on div at bounding box center [634, 376] width 27 height 27
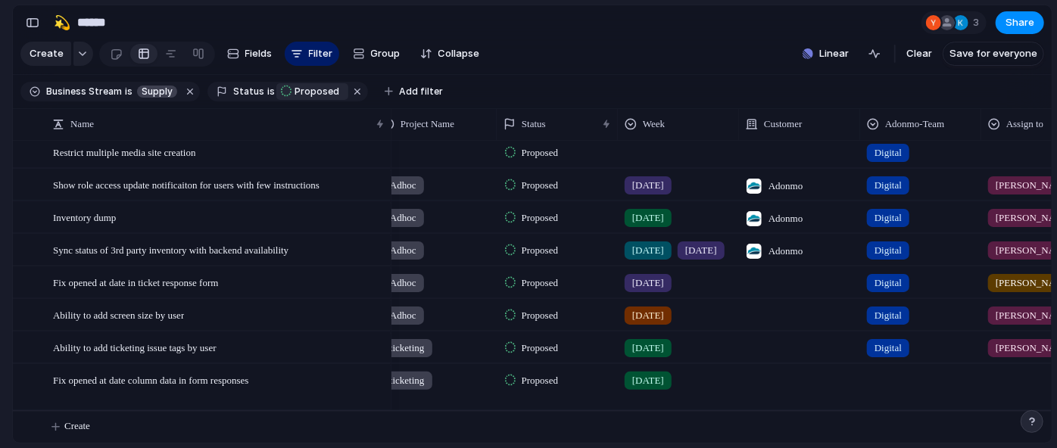
scroll to position [0, 509]
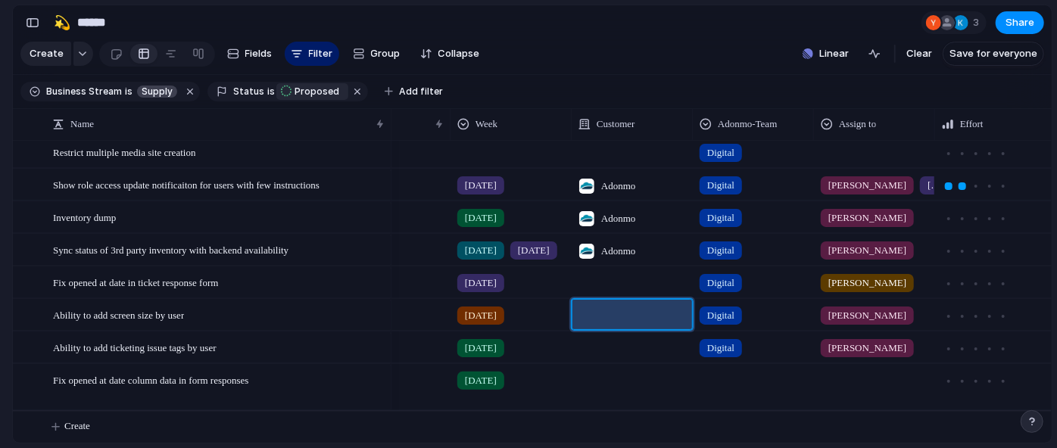
click at [600, 307] on div at bounding box center [632, 314] width 121 height 31
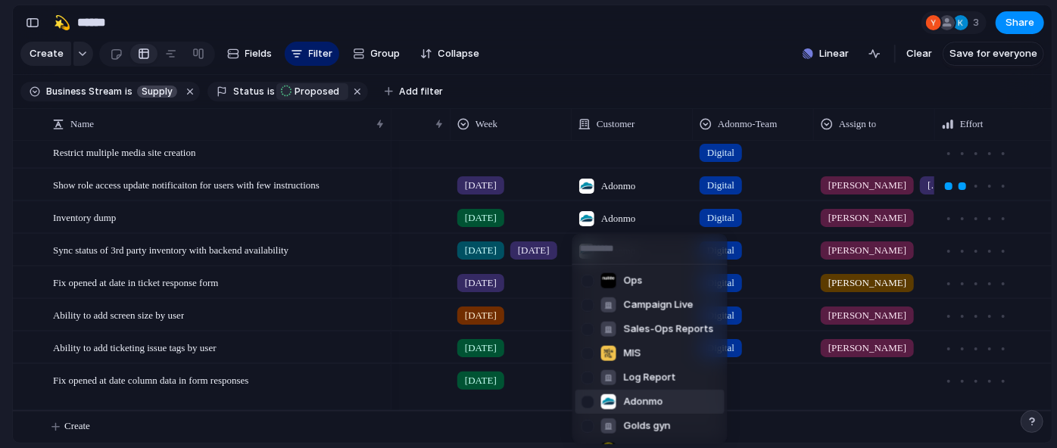
click at [676, 396] on li "Adonmo" at bounding box center [649, 402] width 149 height 24
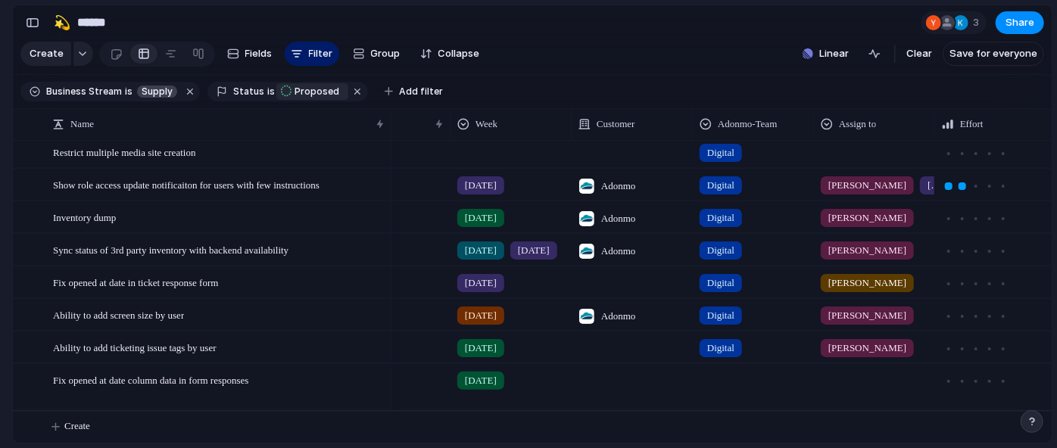
scroll to position [0, 662]
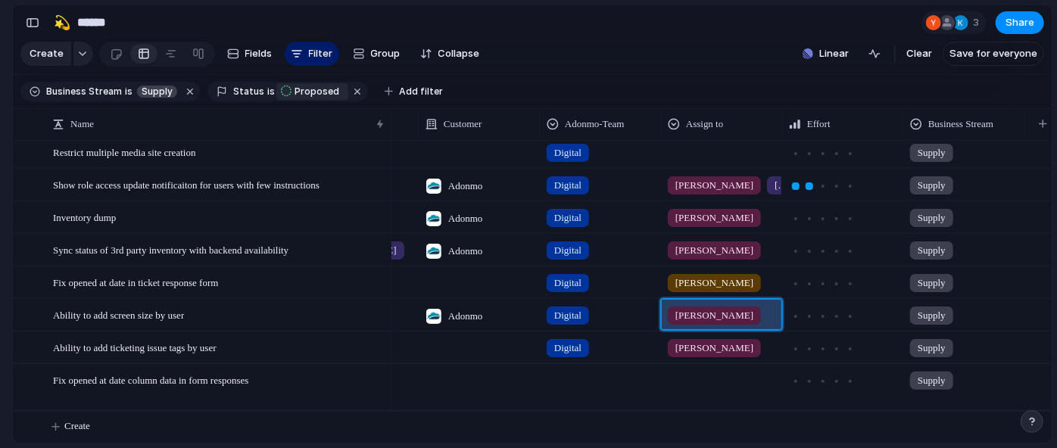
click at [750, 312] on div "[PERSON_NAME]" at bounding box center [722, 312] width 120 height 25
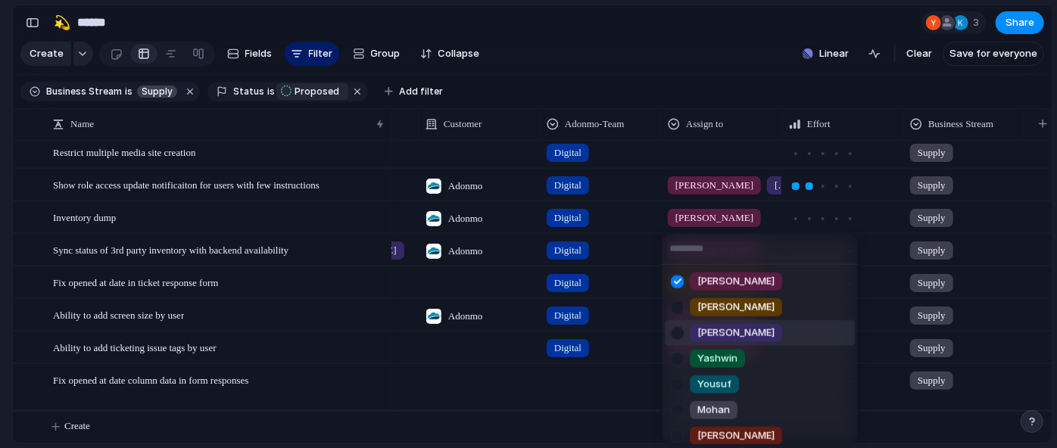
click at [674, 330] on div at bounding box center [677, 333] width 27 height 27
click at [678, 307] on div at bounding box center [677, 307] width 27 height 27
click at [681, 276] on div at bounding box center [677, 281] width 27 height 27
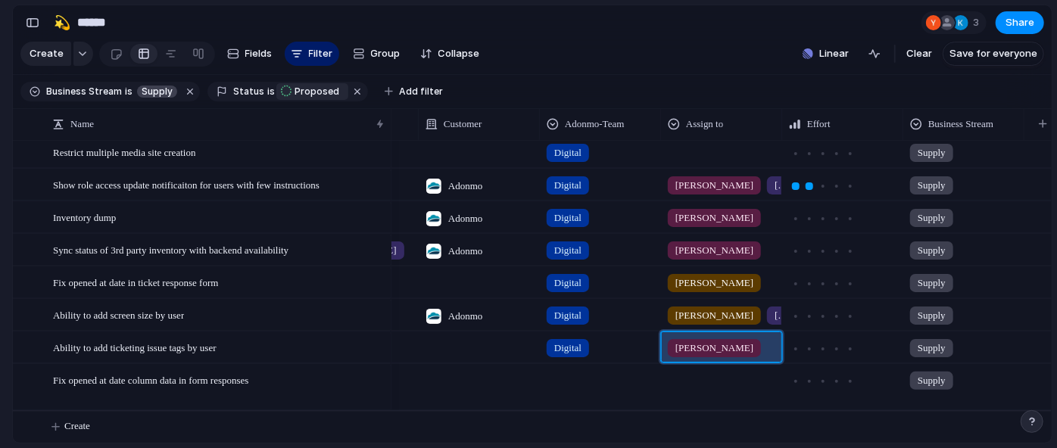
click at [725, 352] on div "[PERSON_NAME]" at bounding box center [722, 344] width 120 height 25
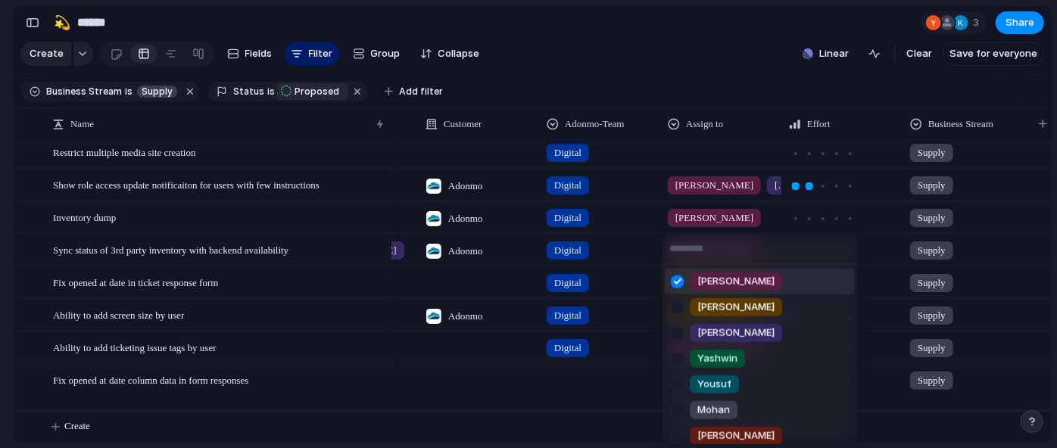
click at [672, 283] on div at bounding box center [677, 281] width 27 height 27
click at [675, 336] on div at bounding box center [677, 333] width 27 height 27
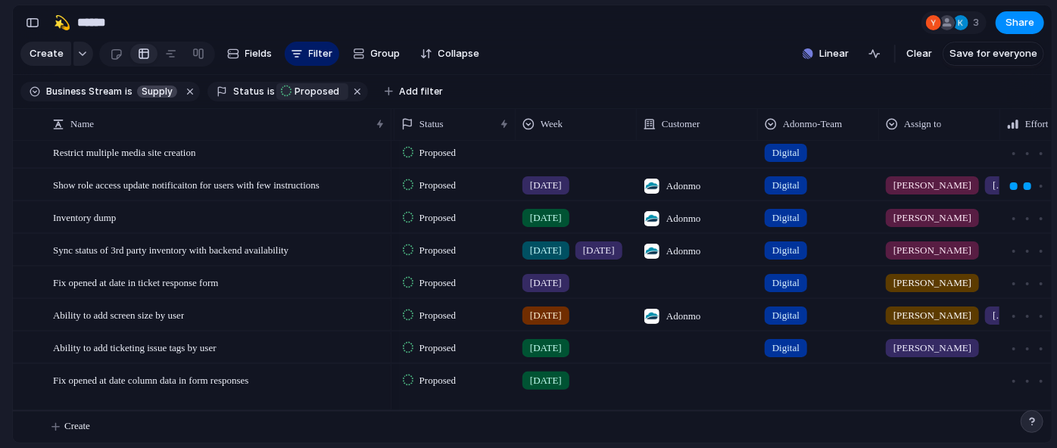
scroll to position [0, 484]
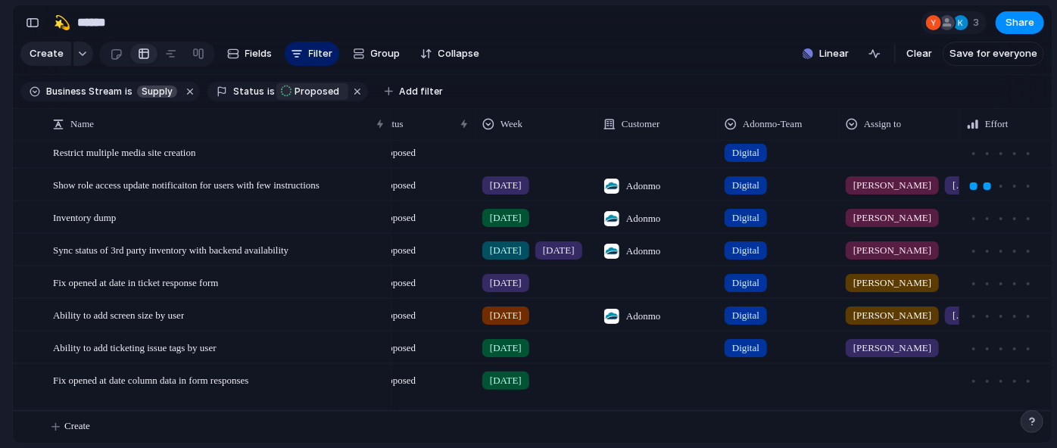
click at [641, 349] on div at bounding box center [657, 347] width 121 height 31
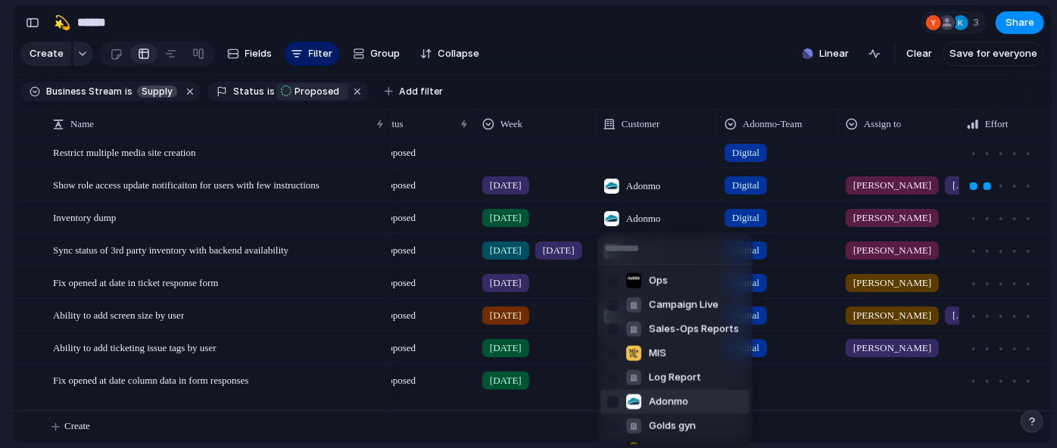
click at [666, 397] on span "Adonmo" at bounding box center [668, 401] width 39 height 15
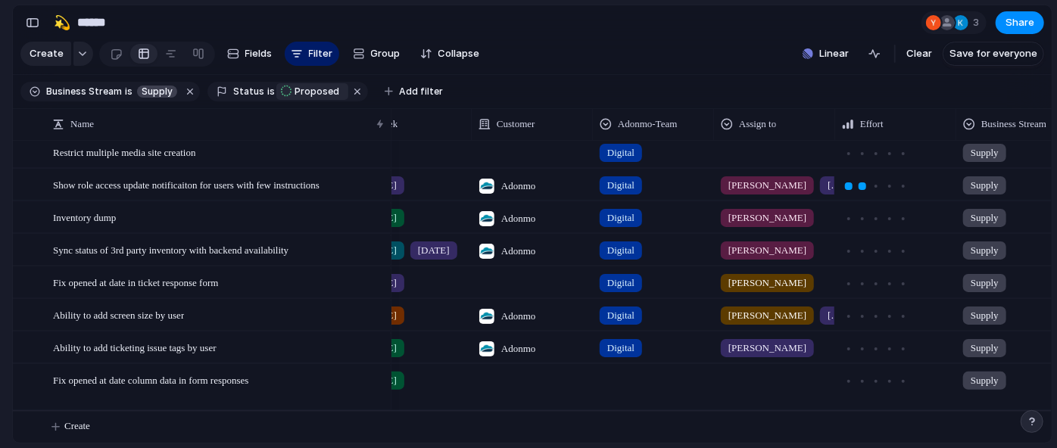
scroll to position [0, 613]
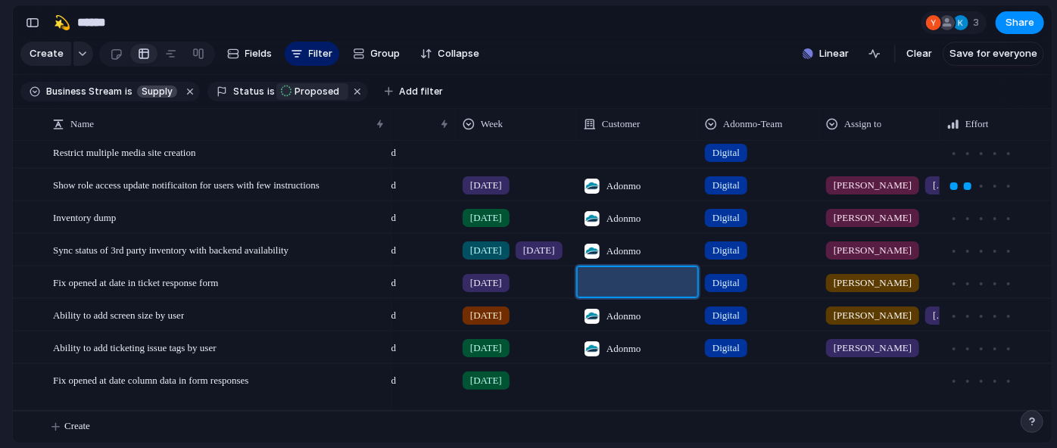
click at [605, 279] on div at bounding box center [637, 282] width 121 height 31
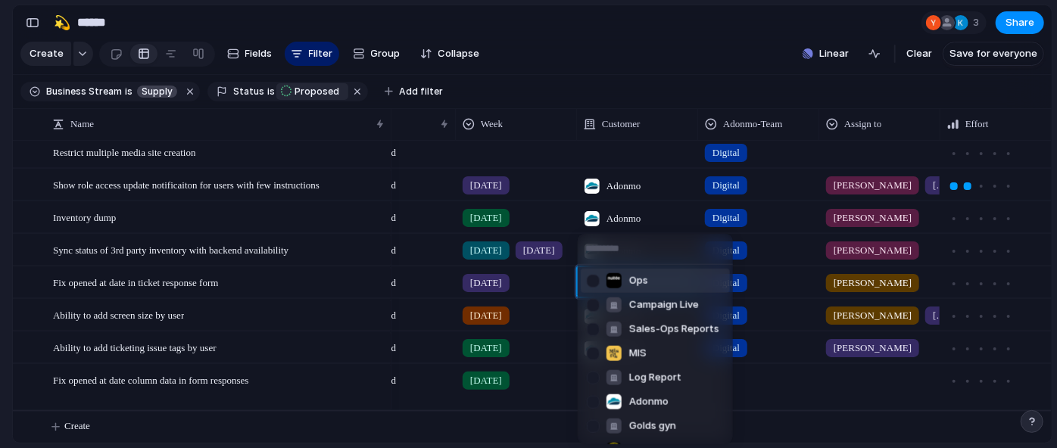
click at [656, 278] on li "Ops" at bounding box center [655, 281] width 149 height 24
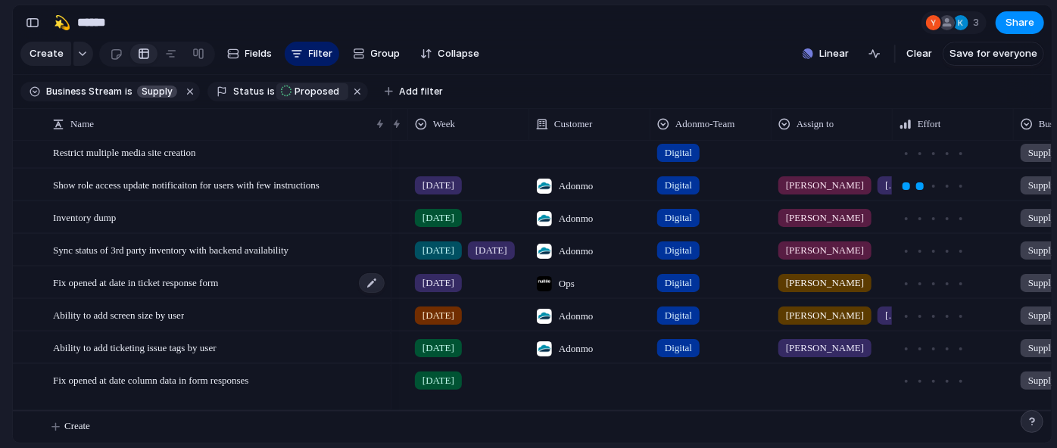
scroll to position [0, 553]
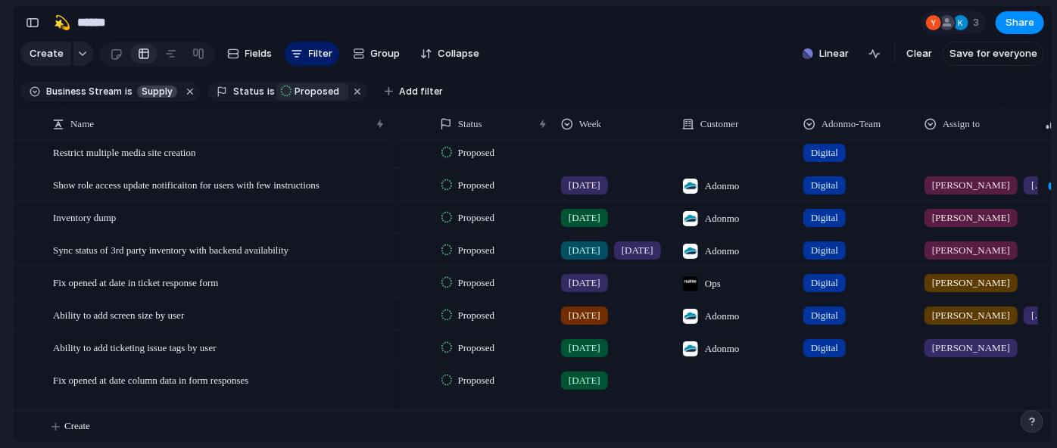
click at [617, 276] on div "[DATE]" at bounding box center [615, 279] width 120 height 25
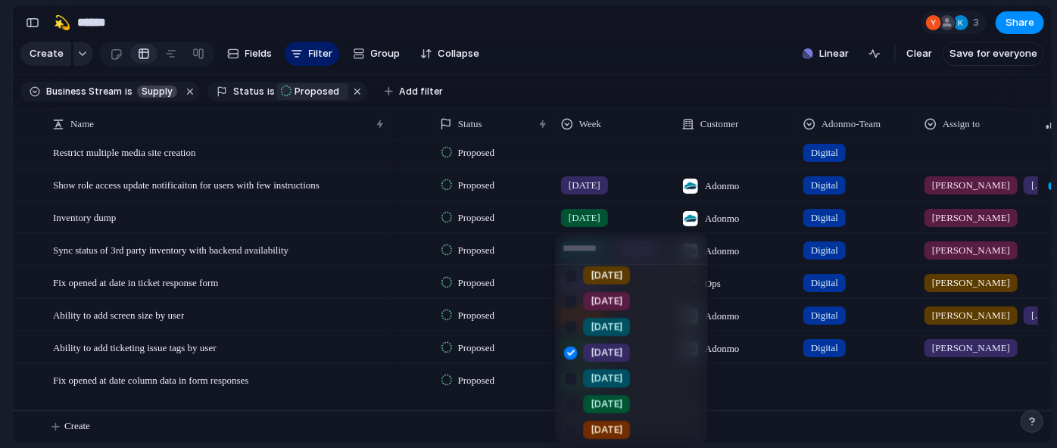
scroll to position [137, 0]
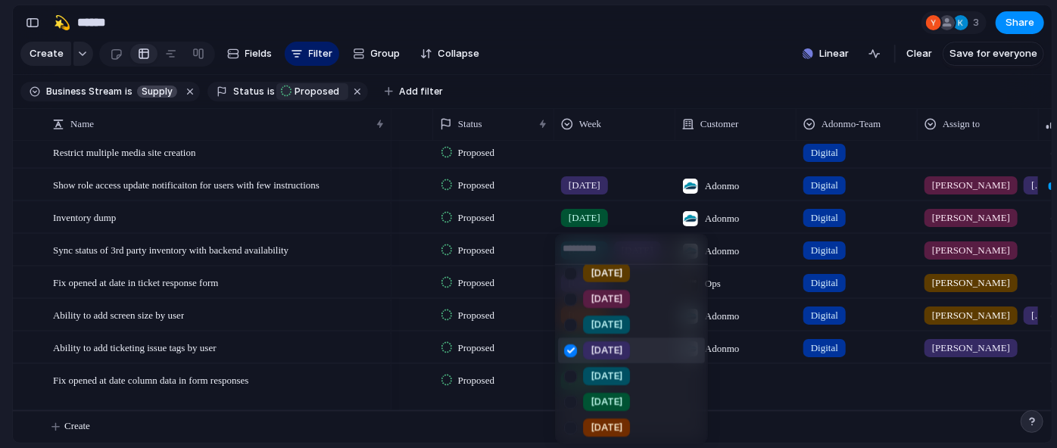
click at [573, 351] on div at bounding box center [570, 350] width 27 height 27
drag, startPoint x: 569, startPoint y: 393, endPoint x: 569, endPoint y: 422, distance: 28.8
click at [569, 422] on ul "Week1 Week2 Week3 Week4 [DATE] [DATE] [DATE] [DATE] [DATE] [DATE] [DATE] [DATE]" at bounding box center [631, 354] width 153 height 179
click at [569, 422] on div at bounding box center [570, 427] width 27 height 27
click at [572, 404] on div at bounding box center [570, 401] width 27 height 27
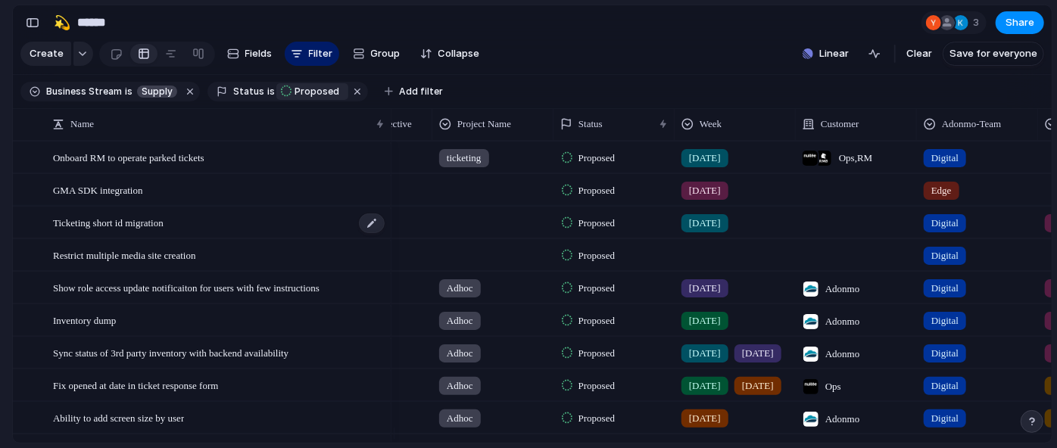
scroll to position [0, 185]
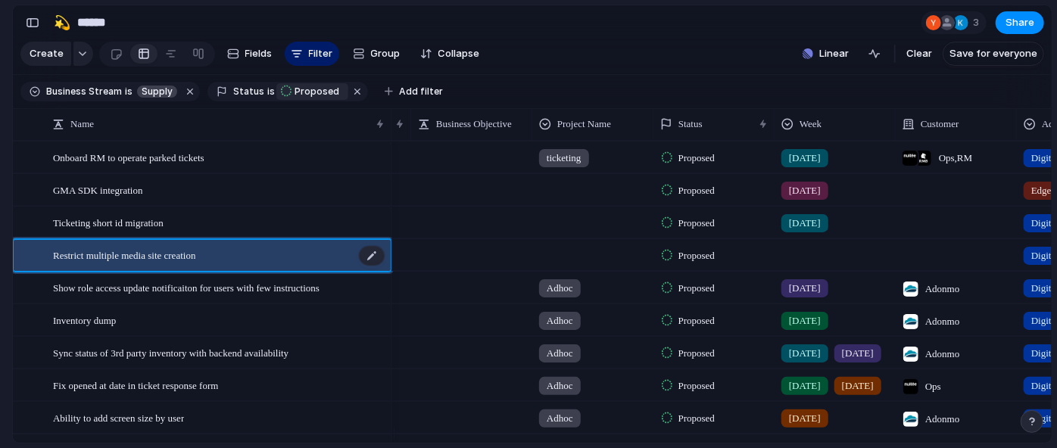
click at [157, 263] on span "Restrict multiple media site creation" at bounding box center [124, 254] width 142 height 17
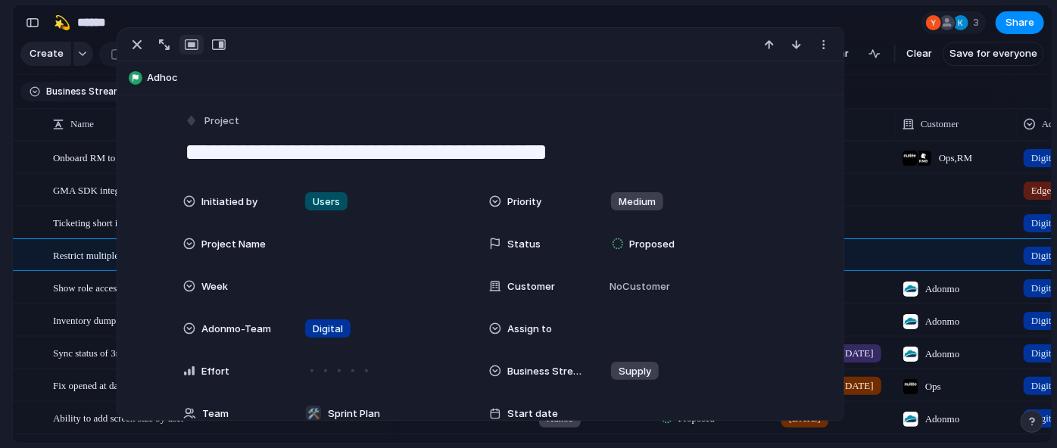
click at [578, 145] on textarea "**********" at bounding box center [480, 152] width 594 height 32
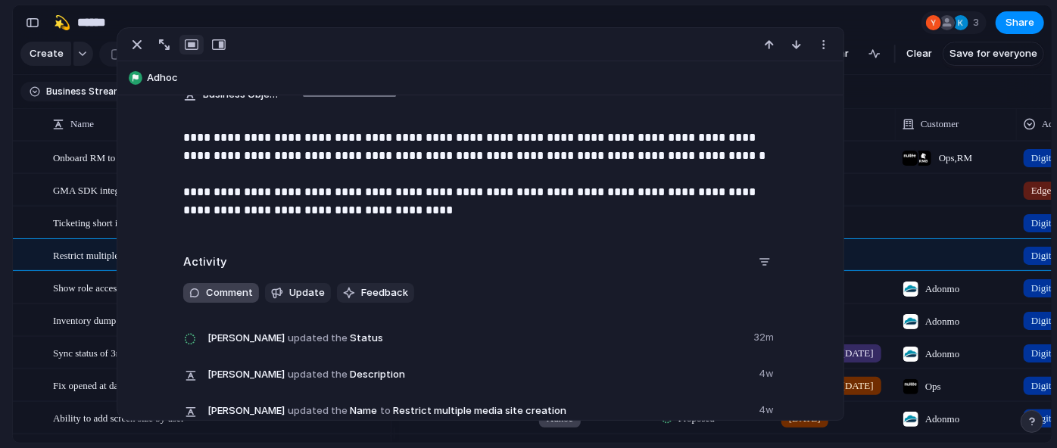
type textarea "**********"
click at [241, 292] on span "Comment" at bounding box center [229, 292] width 47 height 15
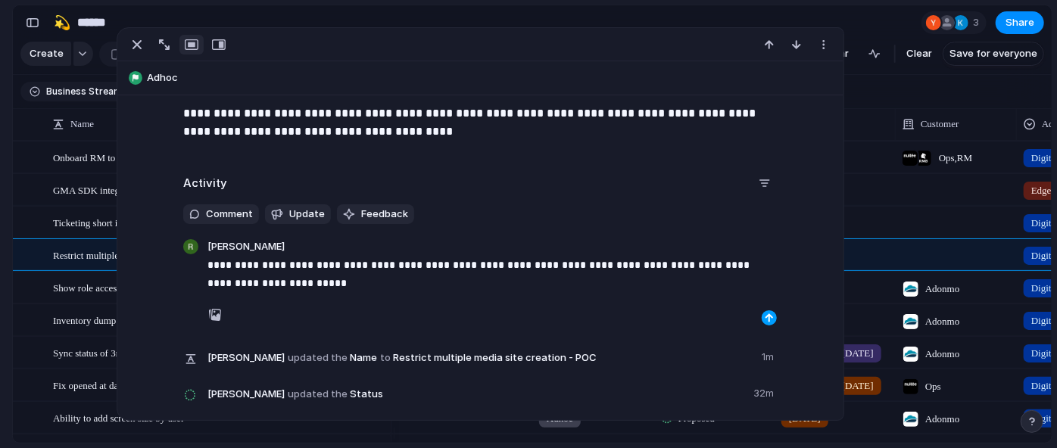
click at [767, 319] on div "button" at bounding box center [769, 317] width 9 height 9
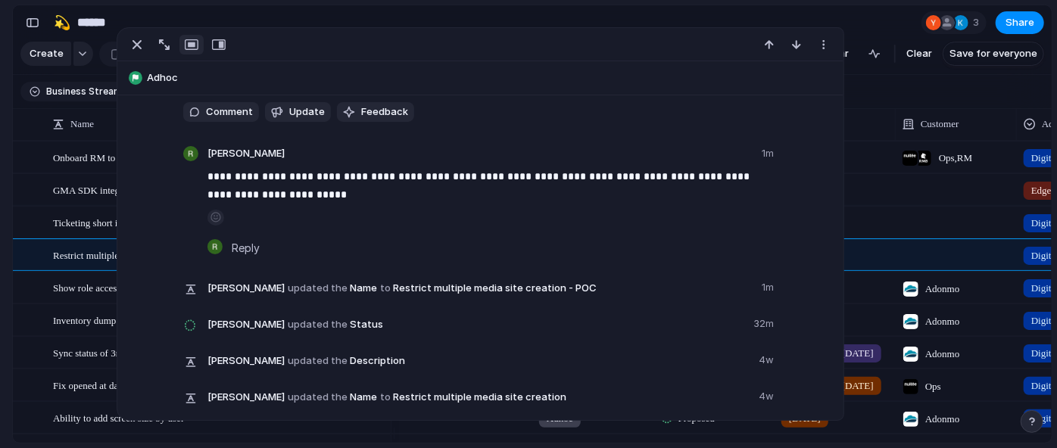
scroll to position [589, 0]
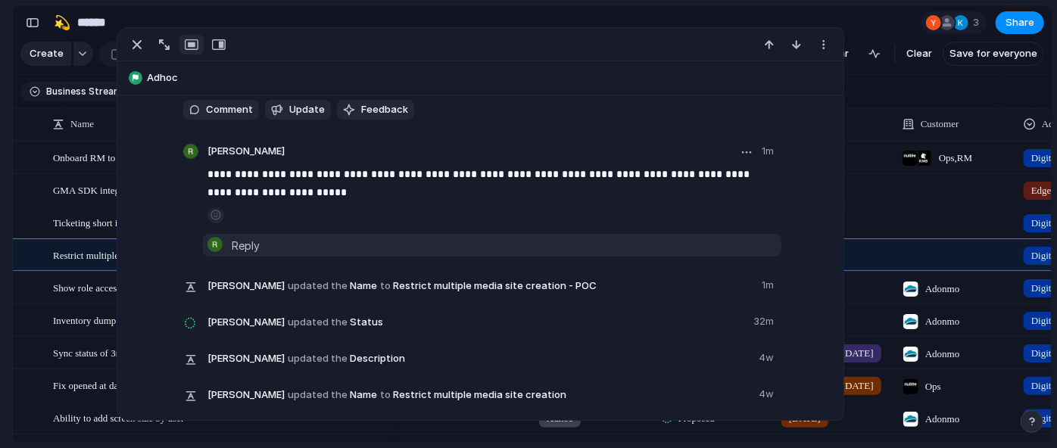
click at [249, 248] on span "Reply" at bounding box center [246, 245] width 28 height 17
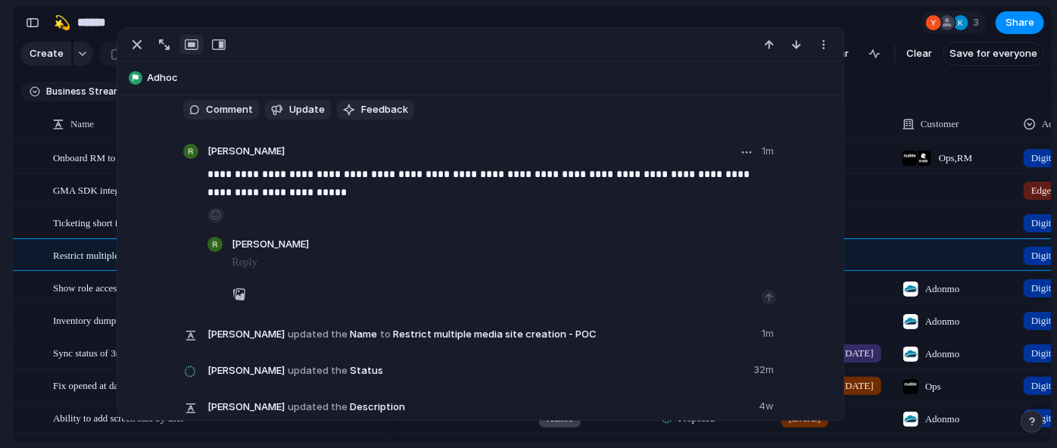
scroll to position [605, 0]
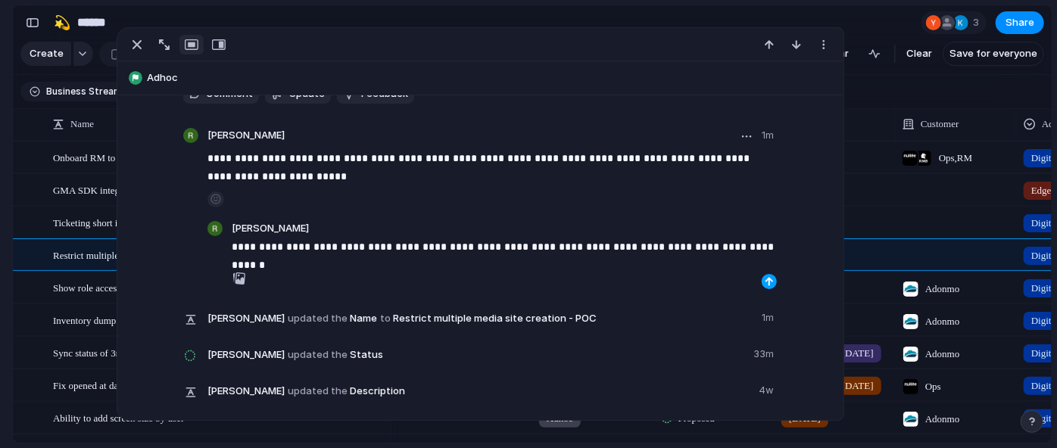
click at [765, 278] on div "button" at bounding box center [769, 281] width 9 height 9
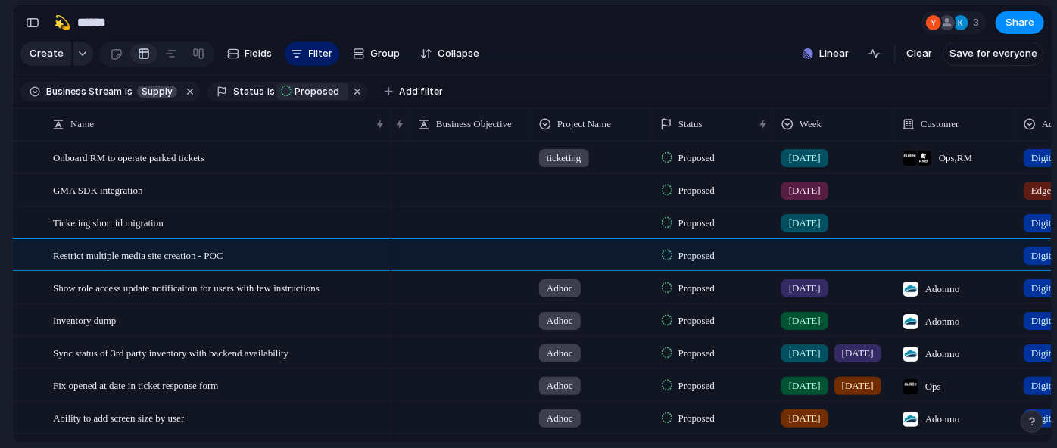
click at [0, 278] on section "🛠️ Sprint Plan Projects 🍎 June- Digital Plan 🧊 July Test 🤖 Week2 🍎 July- Supply…" at bounding box center [83, 236] width 167 height 235
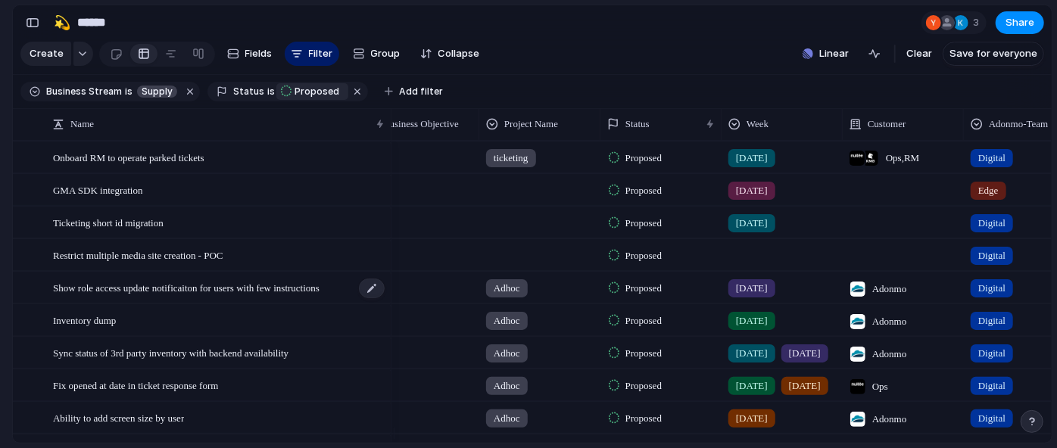
scroll to position [0, 323]
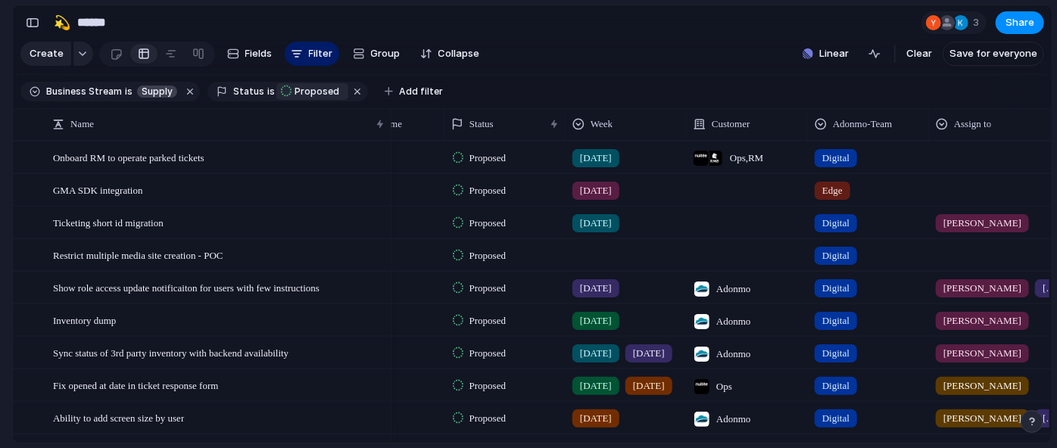
click at [616, 265] on div at bounding box center [626, 252] width 120 height 25
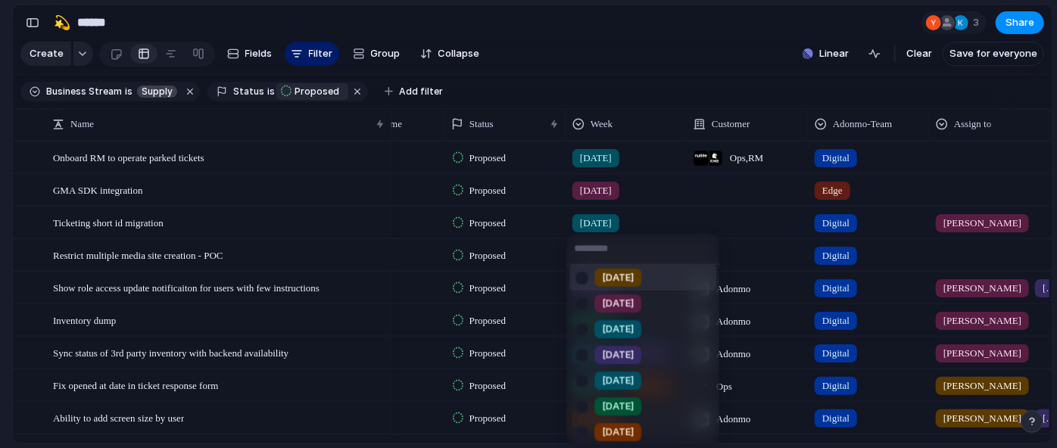
scroll to position [137, 0]
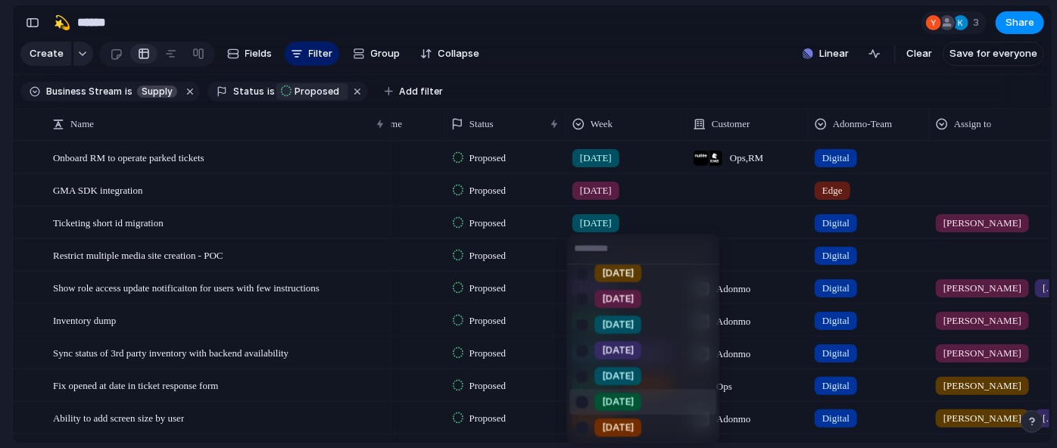
click at [579, 407] on div at bounding box center [582, 401] width 27 height 27
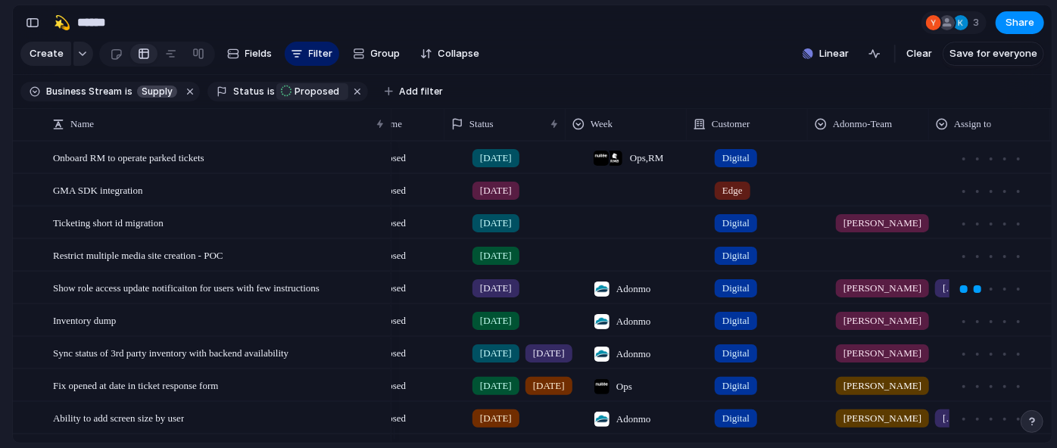
scroll to position [0, 498]
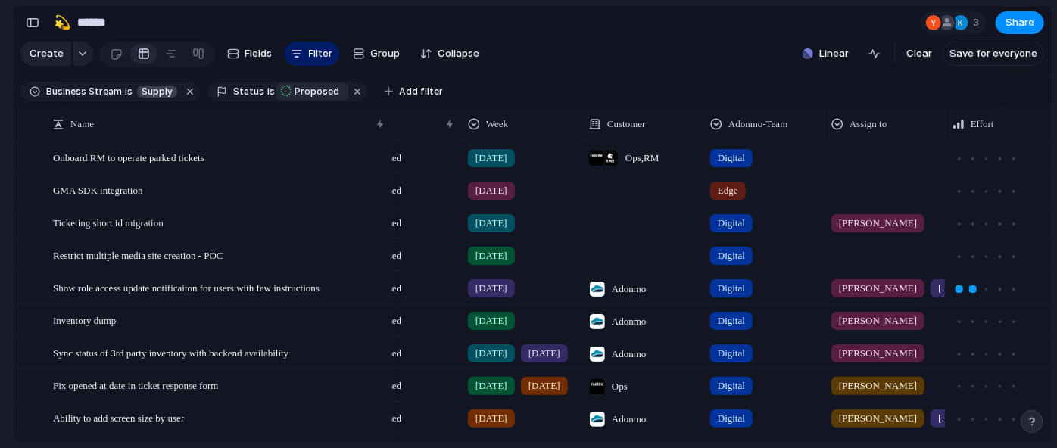
click at [649, 228] on div at bounding box center [642, 222] width 121 height 31
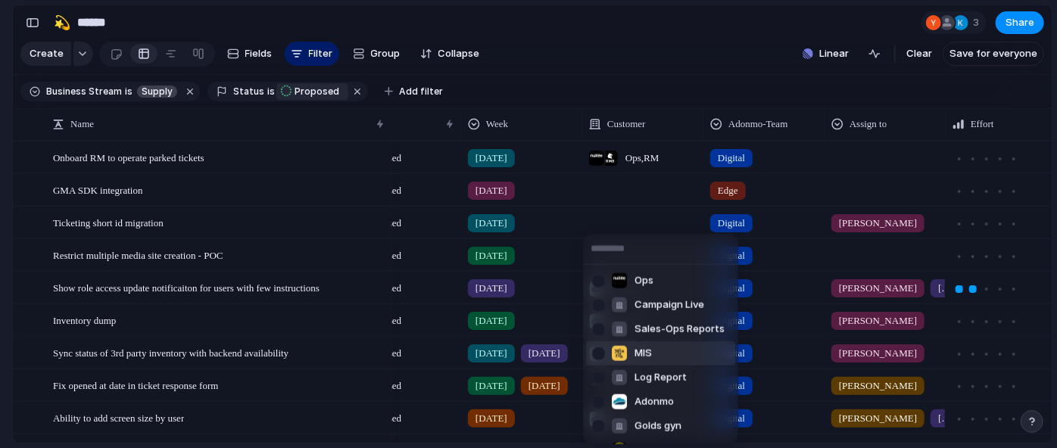
scroll to position [63, 0]
click at [679, 280] on li "Ops" at bounding box center [660, 281] width 149 height 24
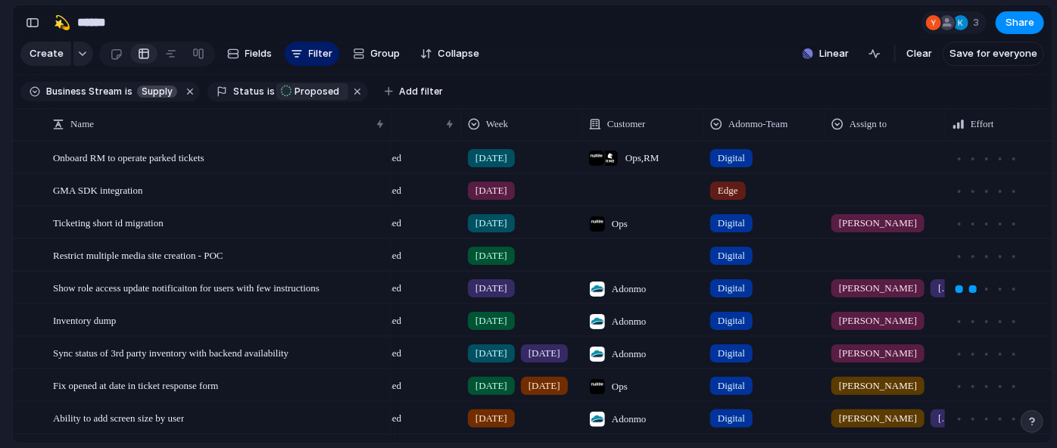
click at [631, 232] on div "Ops" at bounding box center [608, 219] width 51 height 25
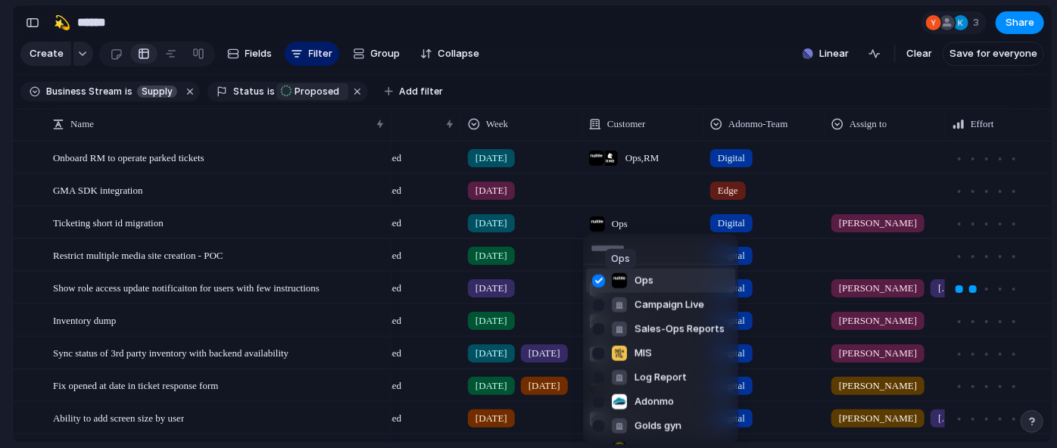
click at [626, 276] on div at bounding box center [619, 280] width 15 height 15
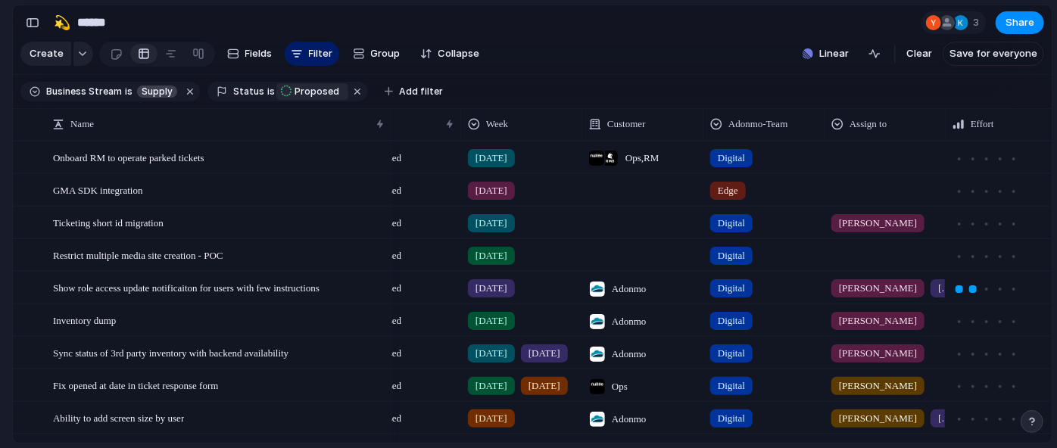
click at [496, 231] on span "[DATE]" at bounding box center [491, 223] width 32 height 15
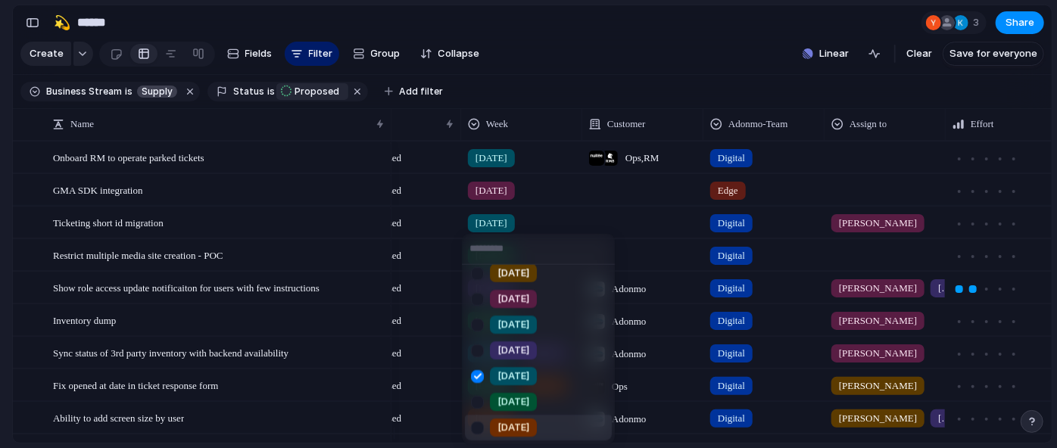
drag, startPoint x: 475, startPoint y: 376, endPoint x: 484, endPoint y: 415, distance: 40.2
click at [484, 415] on ul "Week1 Week2 Week3 Week4 [DATE] [DATE] [DATE] [DATE] [DATE] [DATE] [DATE] [DATE]" at bounding box center [538, 354] width 153 height 179
click at [482, 407] on div at bounding box center [477, 401] width 27 height 27
click at [473, 377] on div at bounding box center [477, 376] width 27 height 27
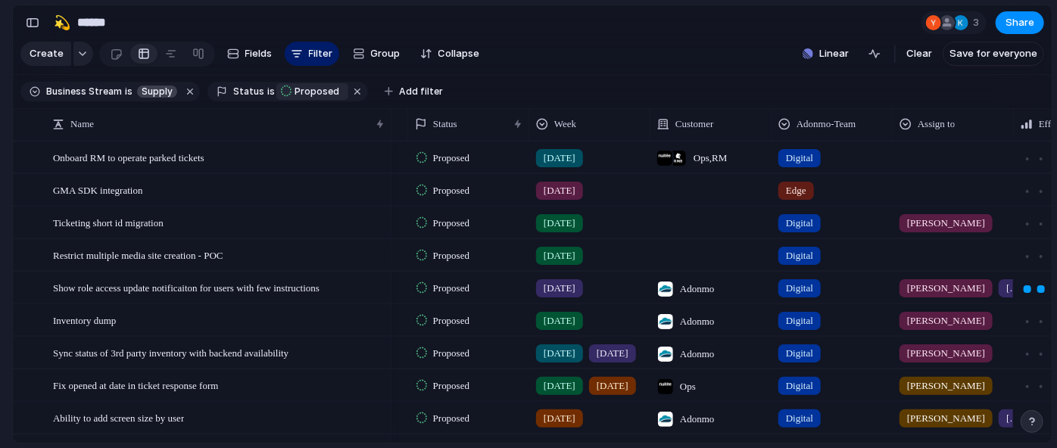
click at [689, 265] on div at bounding box center [710, 254] width 121 height 31
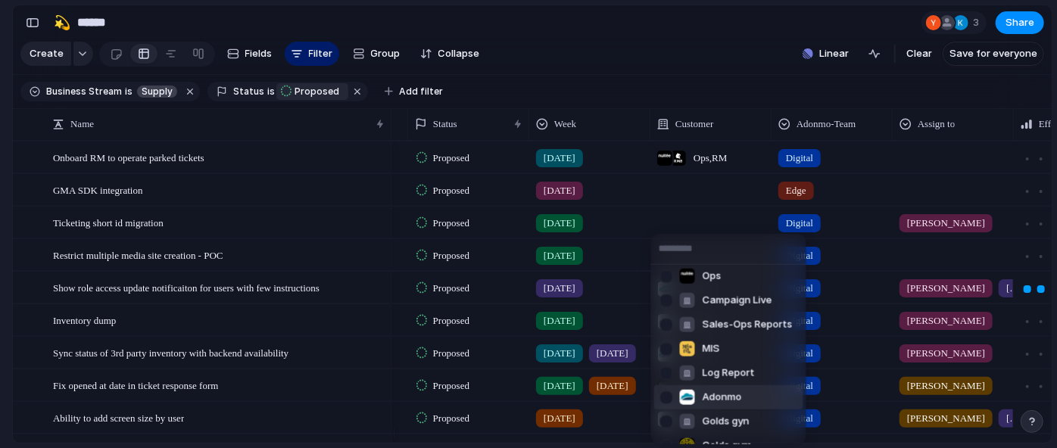
scroll to position [3, 0]
click at [663, 279] on div at bounding box center [666, 277] width 27 height 27
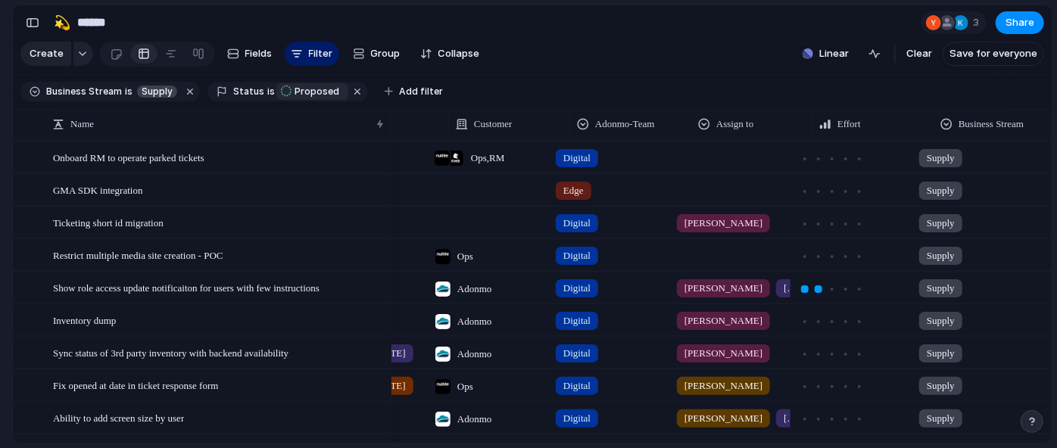
scroll to position [0, 653]
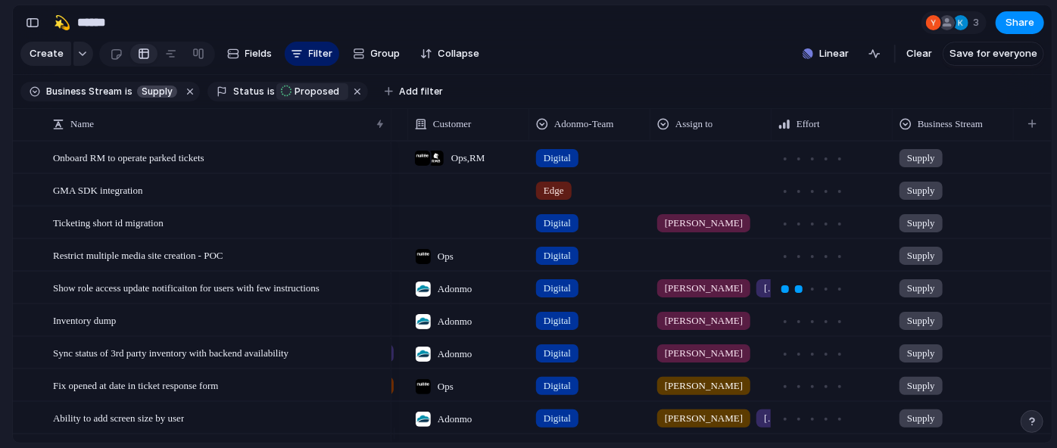
click at [672, 265] on div at bounding box center [711, 252] width 120 height 25
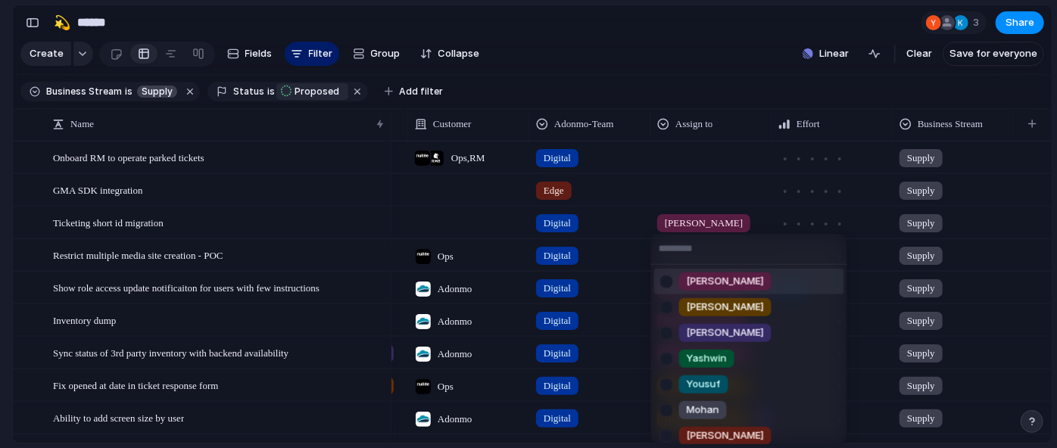
click at [666, 276] on div at bounding box center [666, 281] width 27 height 27
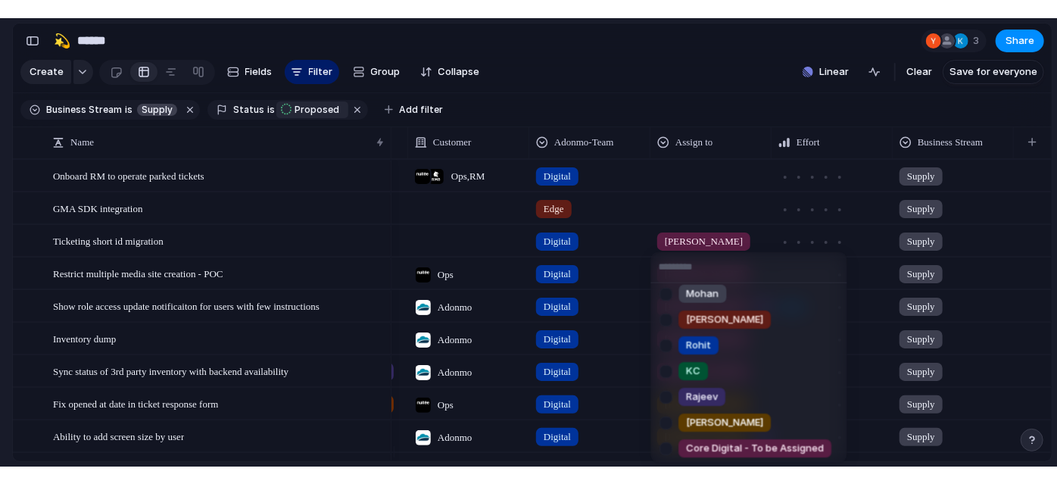
scroll to position [0, 0]
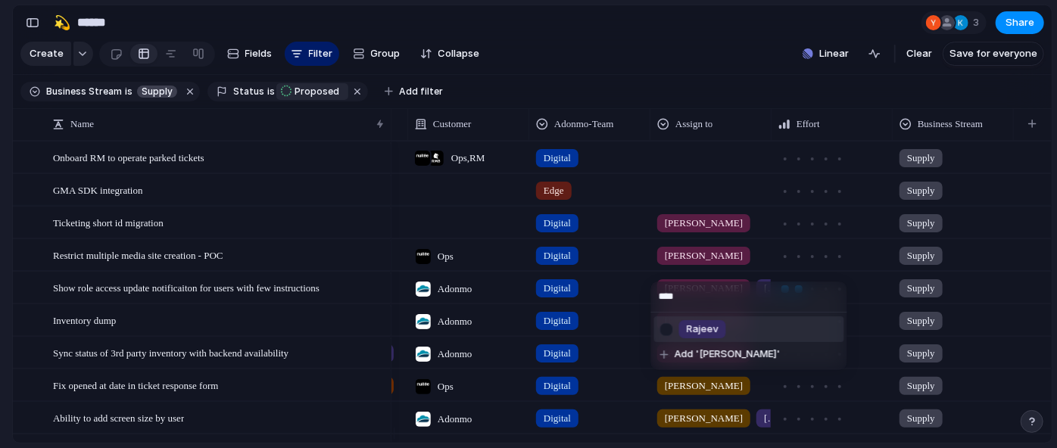
type input "****"
click at [679, 326] on div at bounding box center [666, 329] width 27 height 27
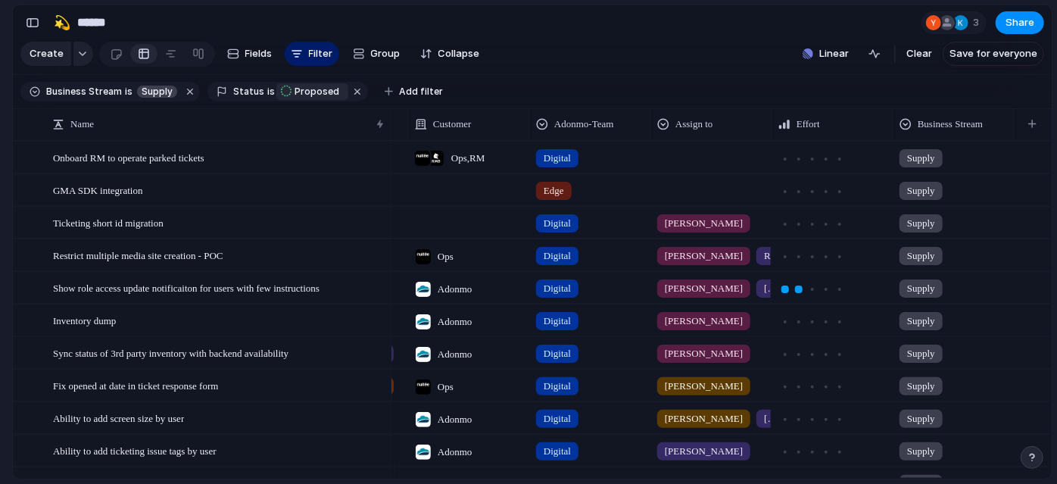
scroll to position [0, 664]
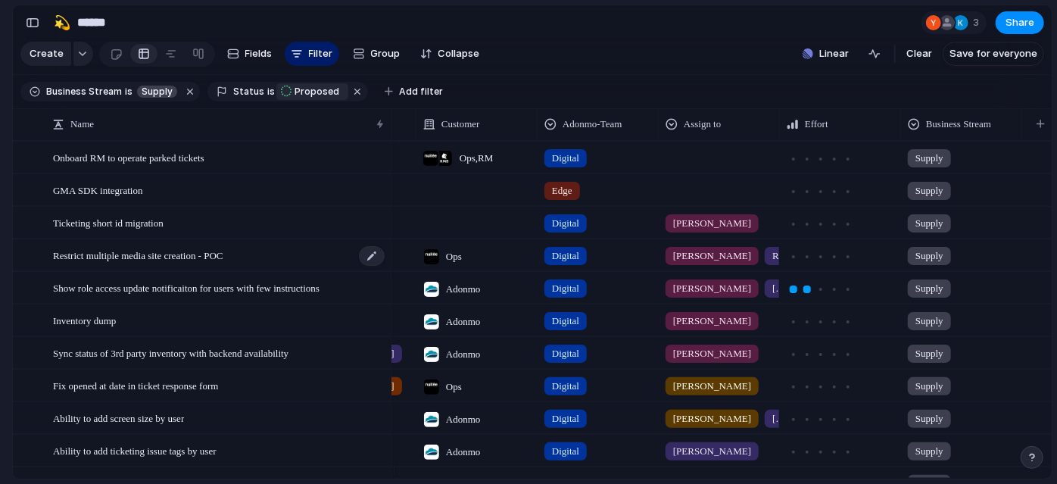
click at [268, 259] on div "Restrict multiple media site creation - POC" at bounding box center [219, 255] width 333 height 31
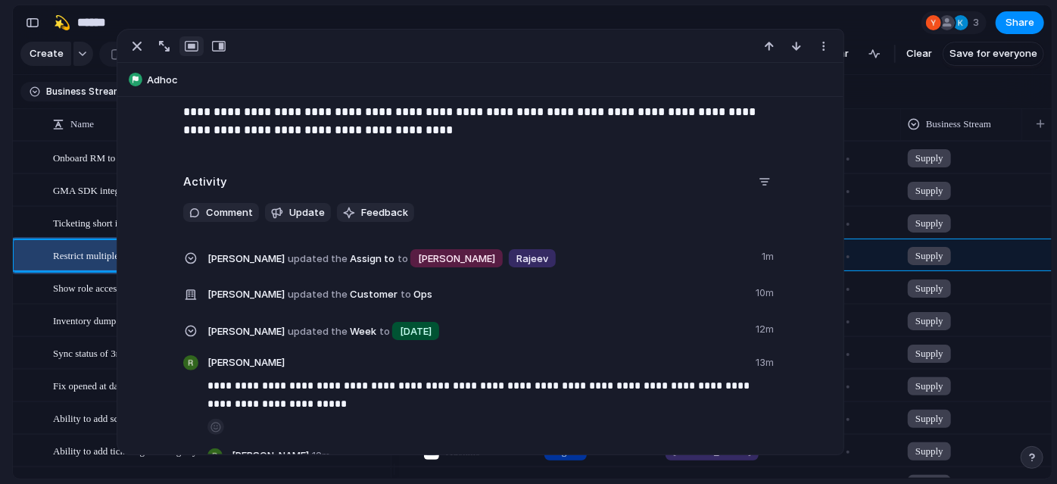
scroll to position [532, 0]
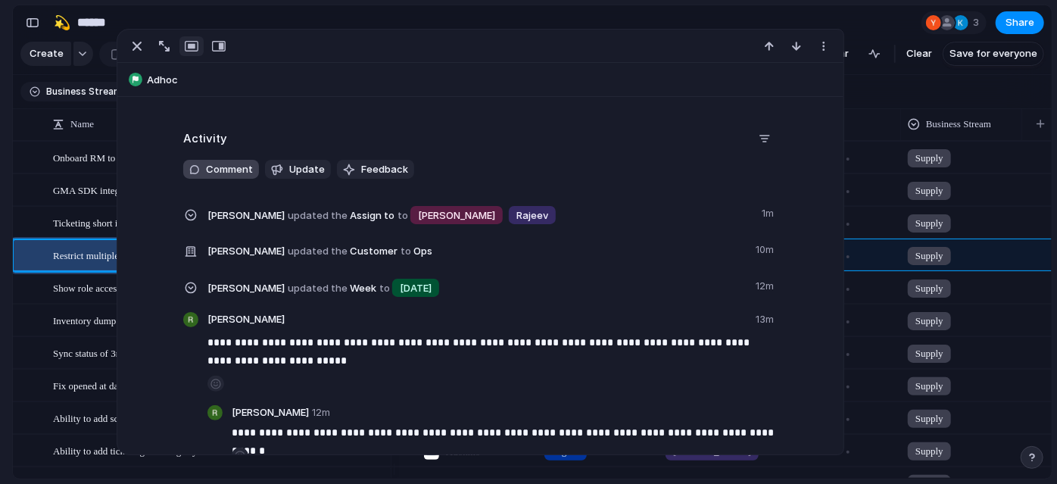
click at [240, 169] on span "Comment" at bounding box center [229, 169] width 47 height 15
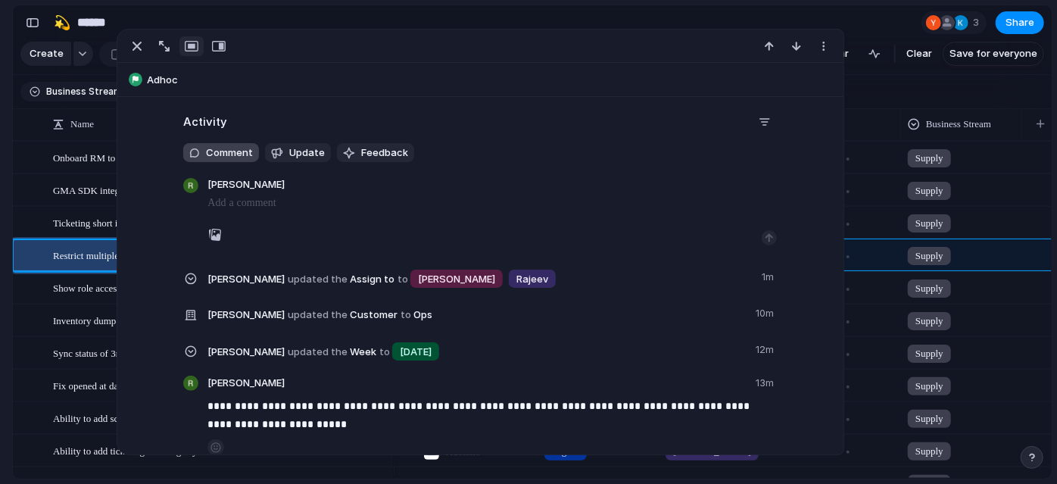
scroll to position [549, 0]
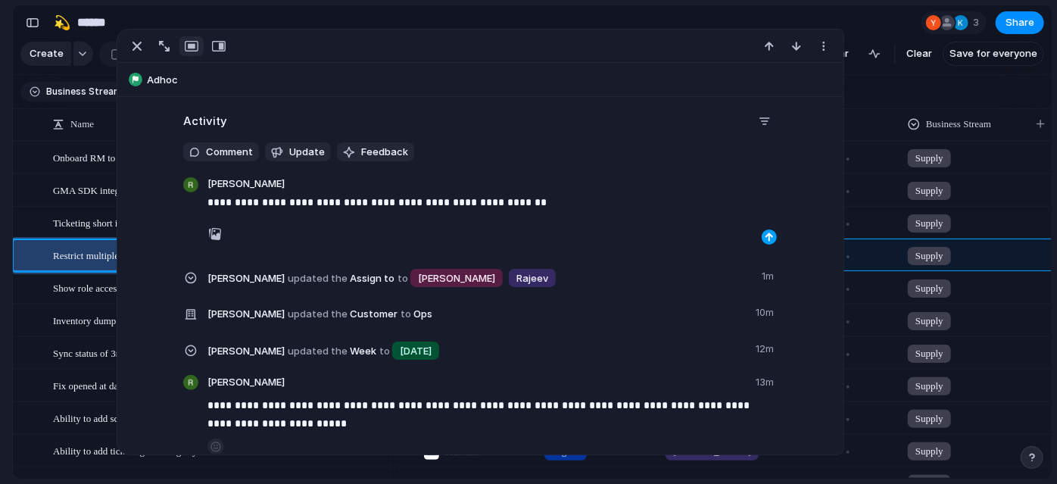
click at [767, 233] on div "button" at bounding box center [769, 236] width 9 height 9
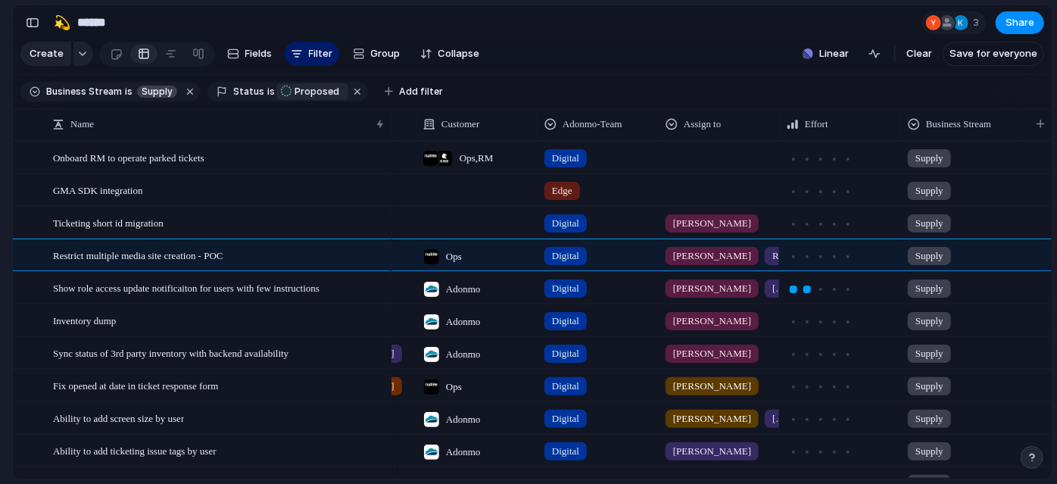
click at [0, 376] on section "Keep using Index You've crossed the free limit of 300 items Upgrade plan" at bounding box center [6, 412] width 12 height 144
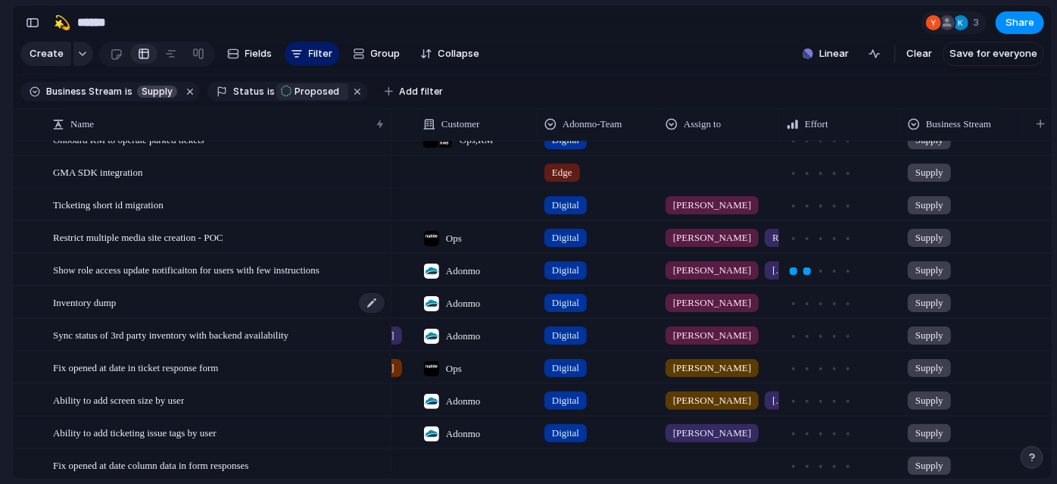
scroll to position [19, 0]
